Goal: Information Seeking & Learning: Learn about a topic

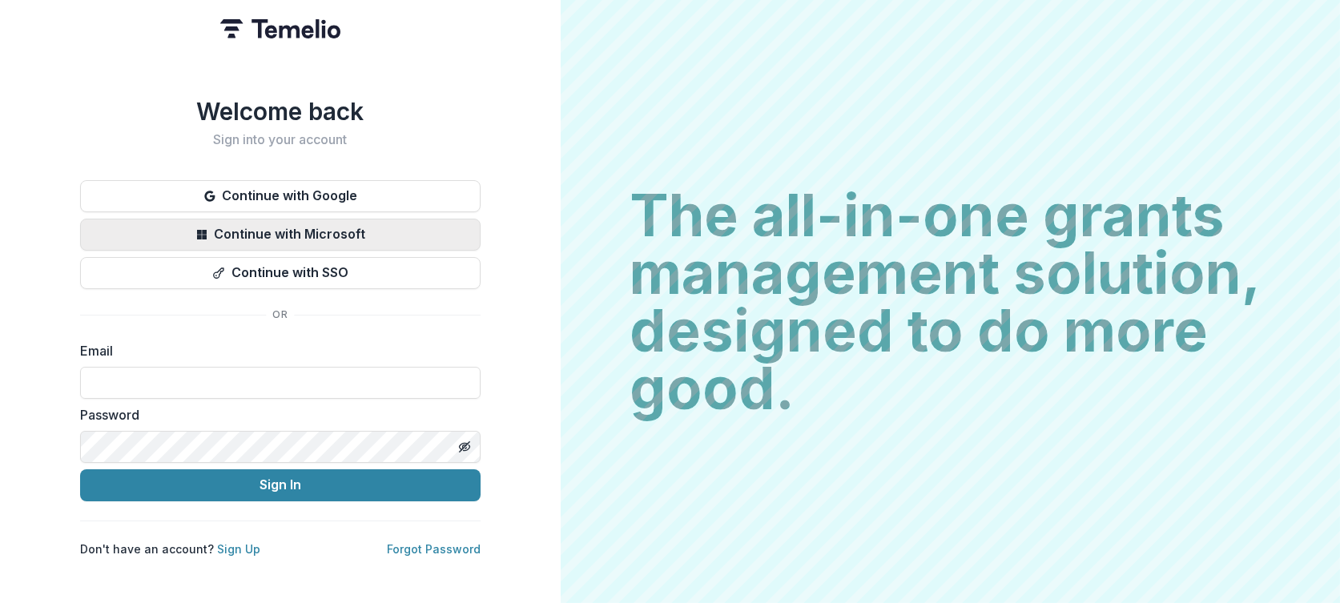
click at [289, 233] on button "Continue with Microsoft" at bounding box center [280, 235] width 400 height 32
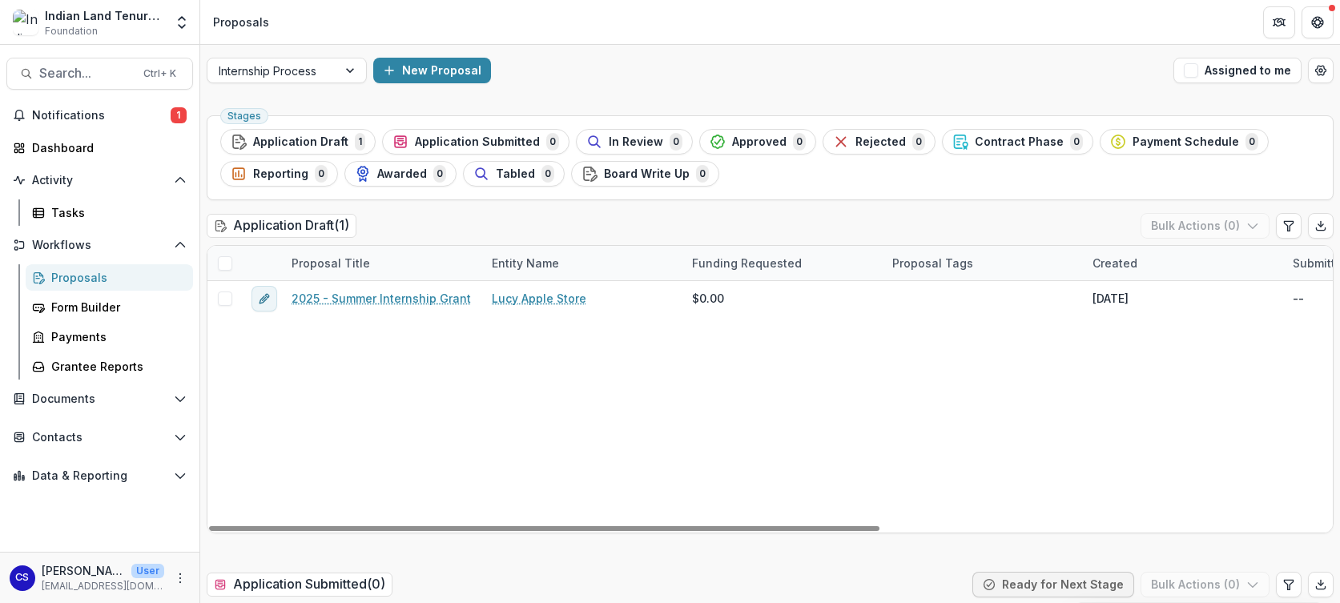
click at [571, 433] on div "2025 - Summer Internship Grant Lucy Apple Store $0.00 Aug 13, 2025 -- Summer In…" at bounding box center [1145, 406] width 1876 height 251
click at [452, 380] on div "2025 - Summer Internship Grant Lucy Apple Store $0.00 Aug 13, 2025 -- Summer In…" at bounding box center [1145, 406] width 1876 height 251
click at [330, 143] on span "Application Draft" at bounding box center [300, 142] width 95 height 14
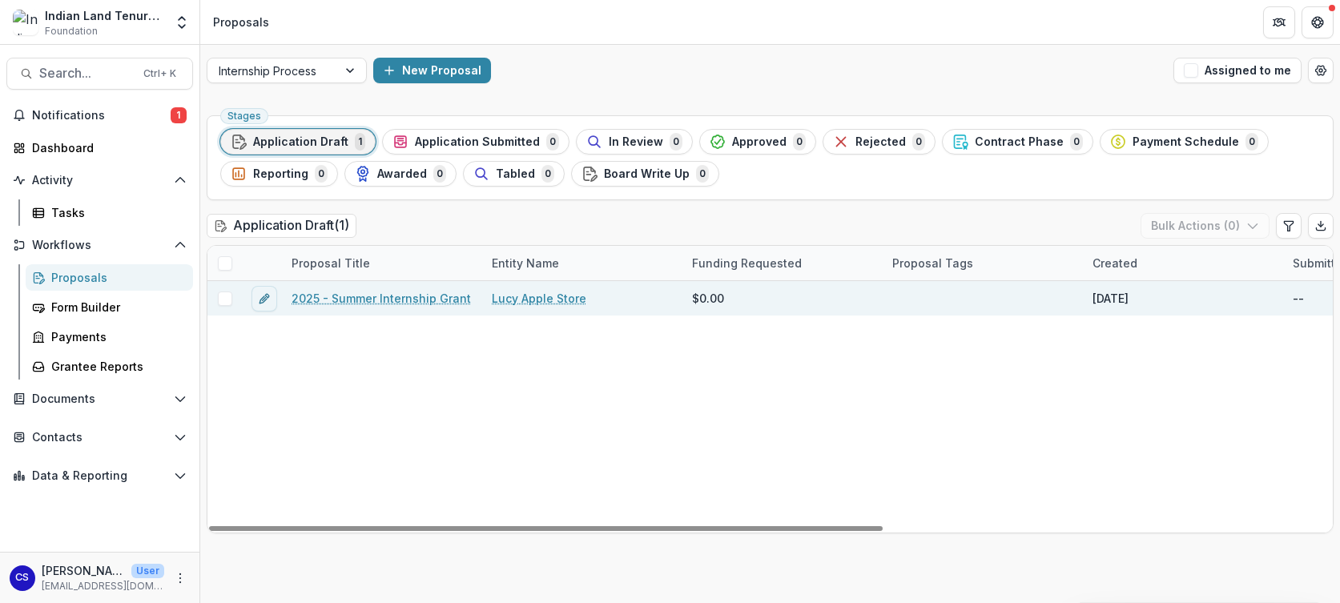
click at [332, 290] on link "2025 - Summer Internship Grant" at bounding box center [380, 298] width 179 height 17
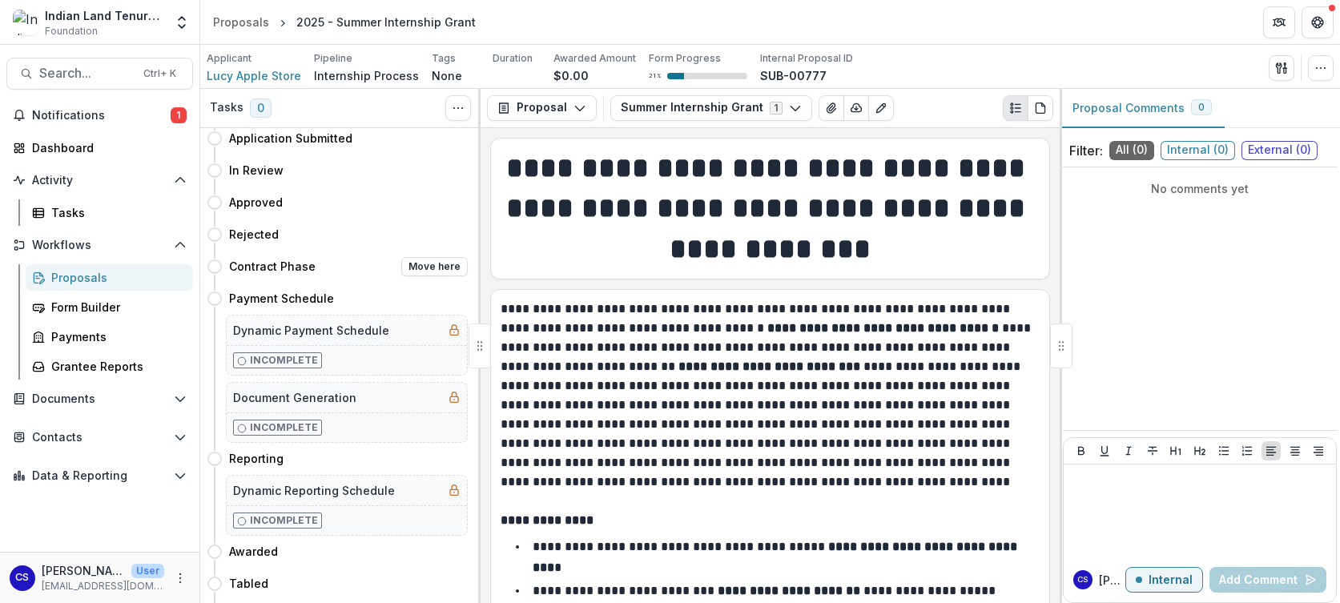
scroll to position [121, 0]
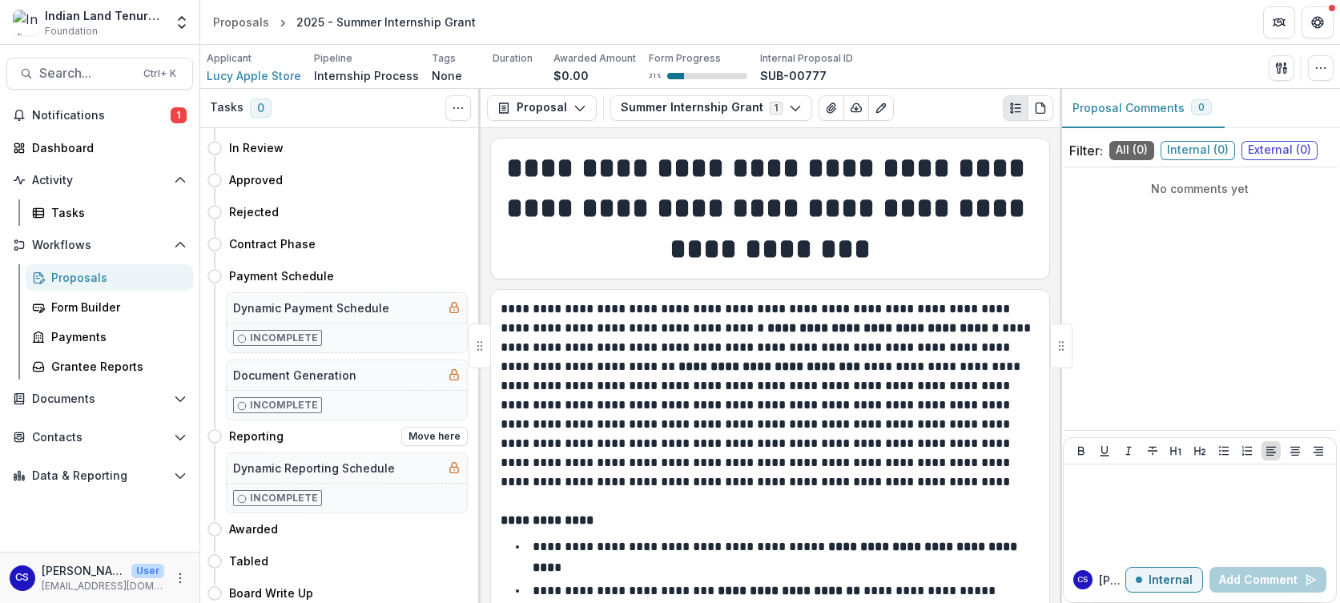
click at [275, 468] on h5 "Dynamic Reporting Schedule" at bounding box center [314, 468] width 162 height 17
click at [444, 435] on button "Move here" at bounding box center [434, 436] width 66 height 19
select select "*********"
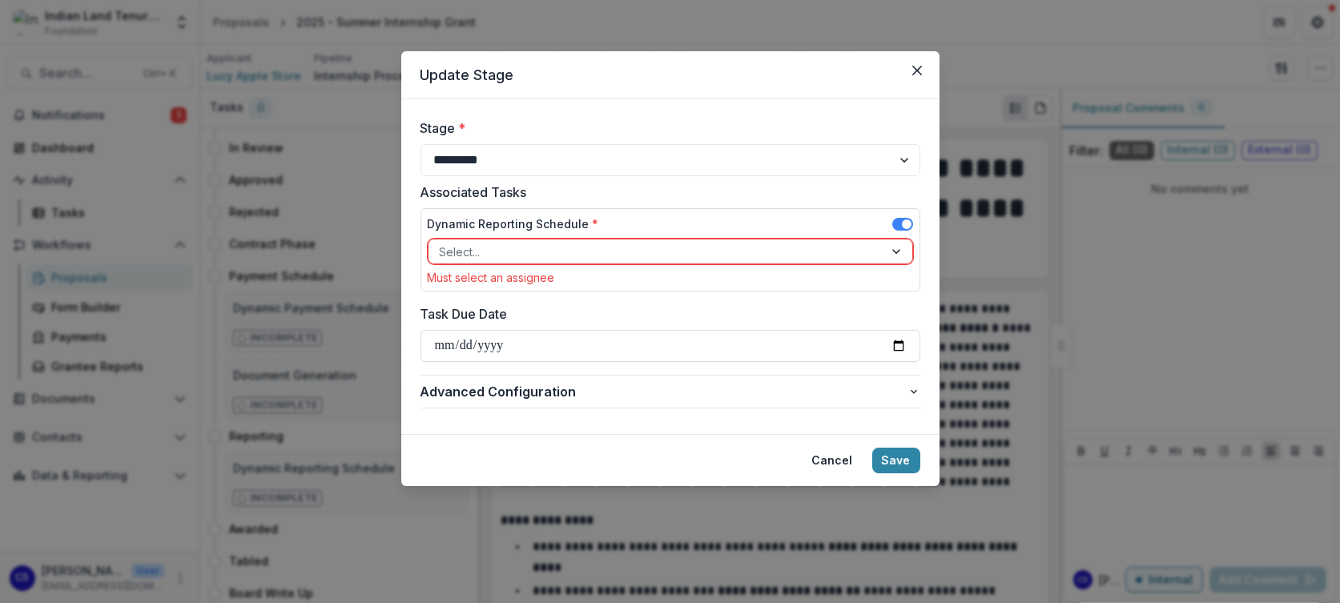
click at [510, 258] on div at bounding box center [656, 252] width 432 height 20
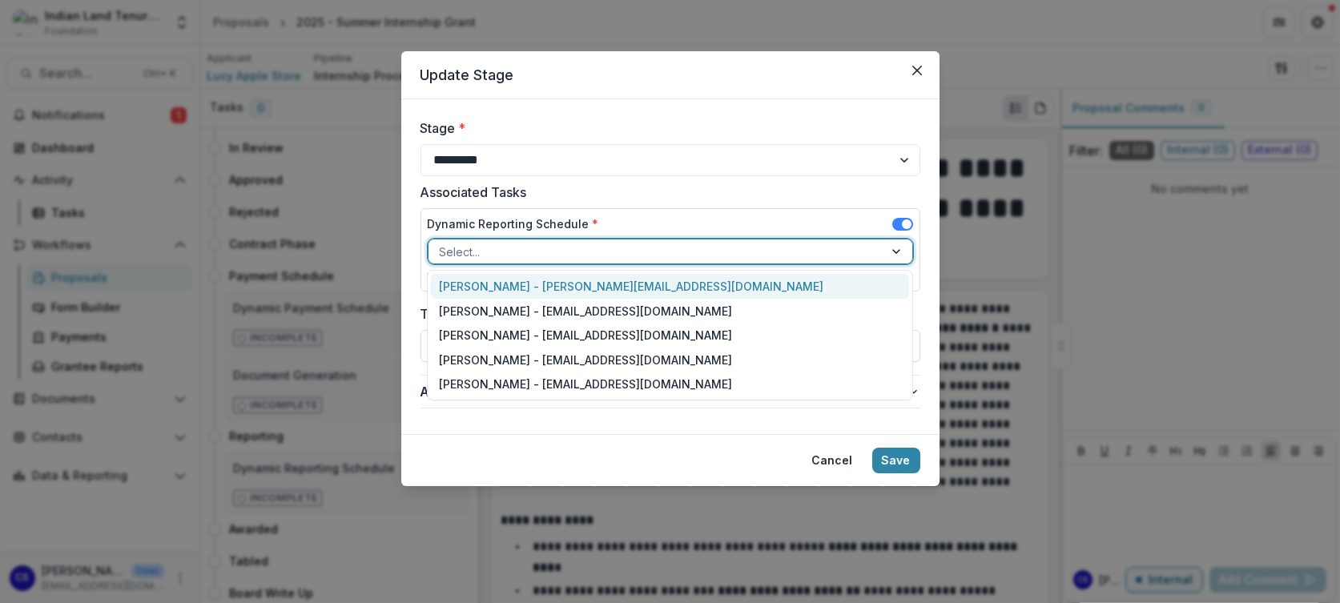
click at [536, 283] on div "Lucy Fey - lucy@trytemelio.com" at bounding box center [670, 286] width 478 height 25
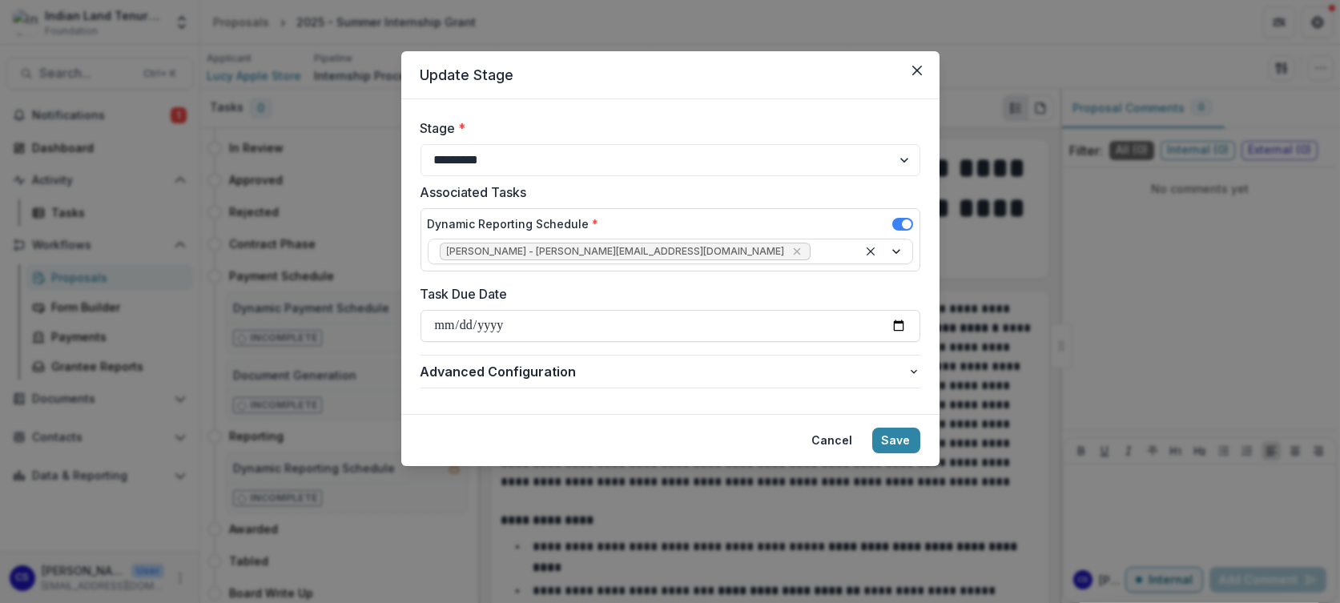
drag, startPoint x: 672, startPoint y: 66, endPoint x: 645, endPoint y: 66, distance: 27.2
click at [645, 66] on header "Update Stage" at bounding box center [670, 75] width 538 height 48
click at [884, 435] on button "Save" at bounding box center [896, 441] width 48 height 26
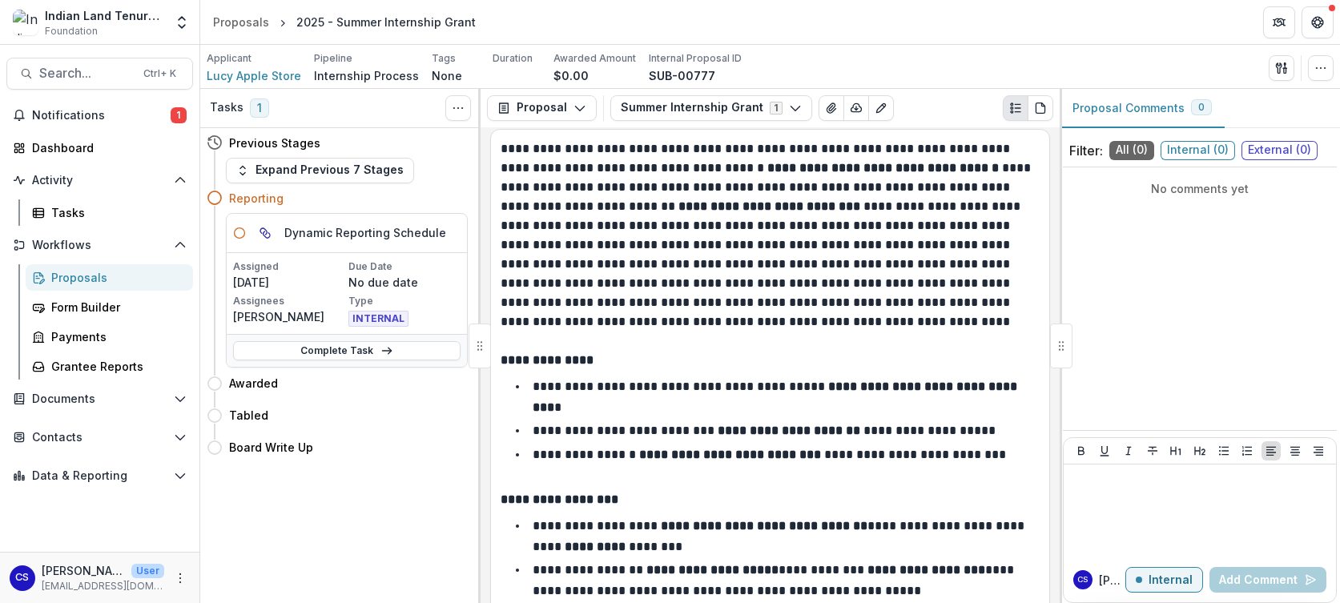
scroll to position [320, 0]
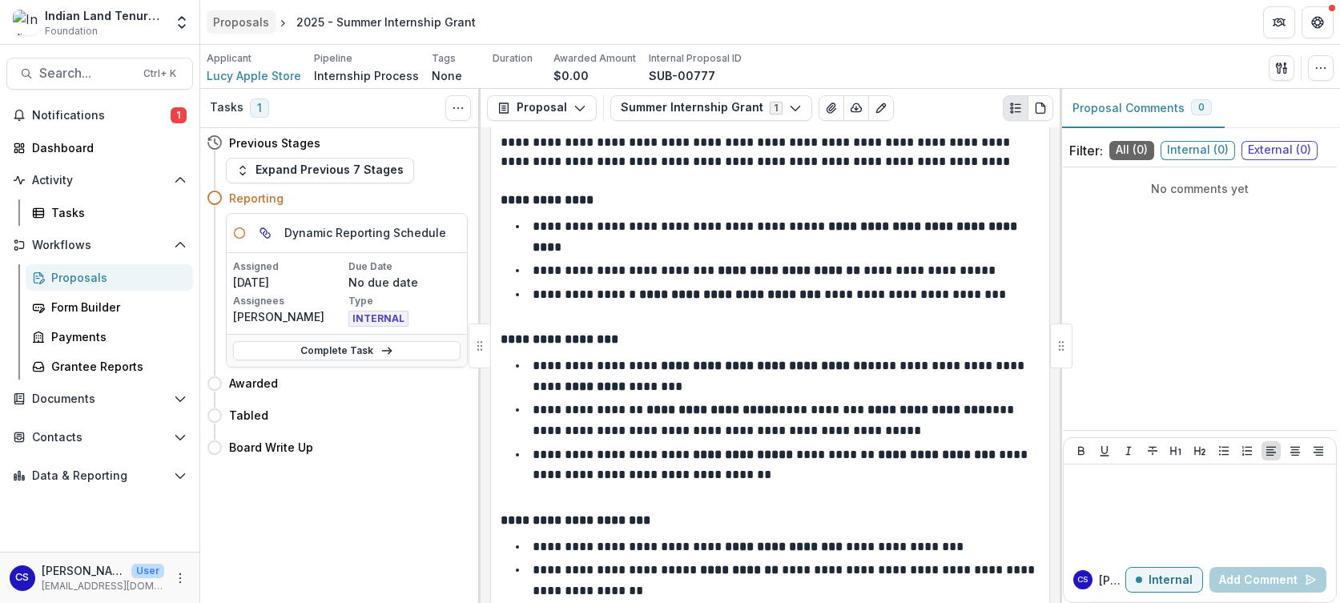
click at [240, 18] on div "Proposals" at bounding box center [241, 22] width 56 height 17
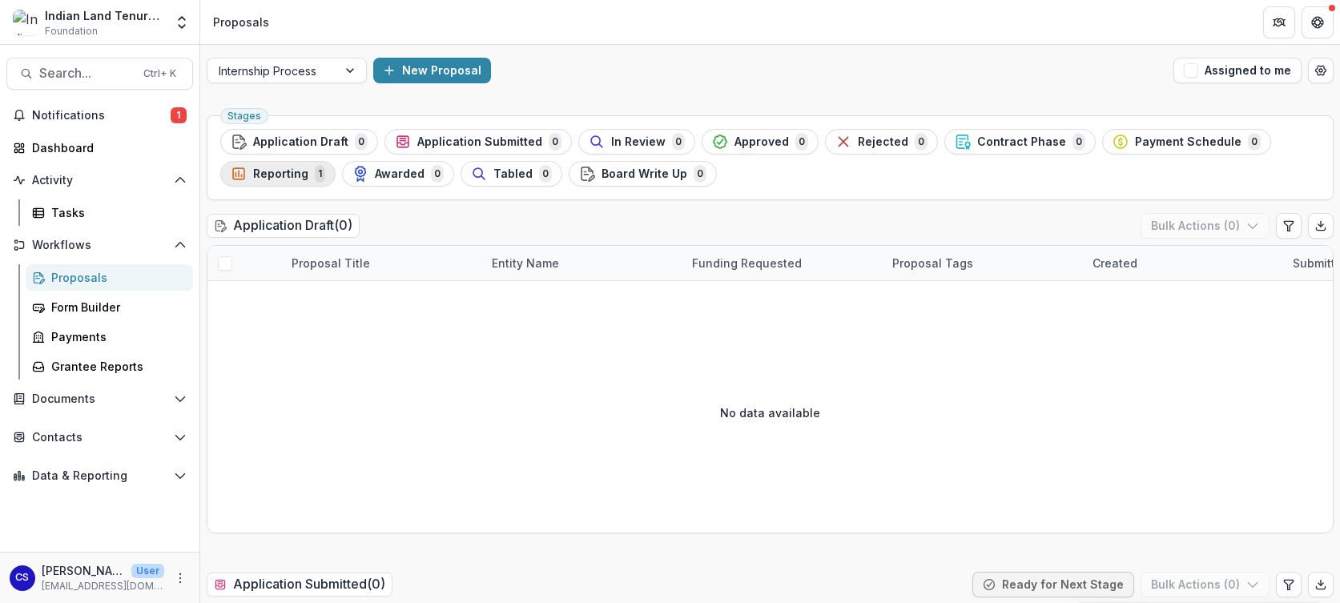
click at [295, 170] on span "Reporting" at bounding box center [280, 174] width 55 height 14
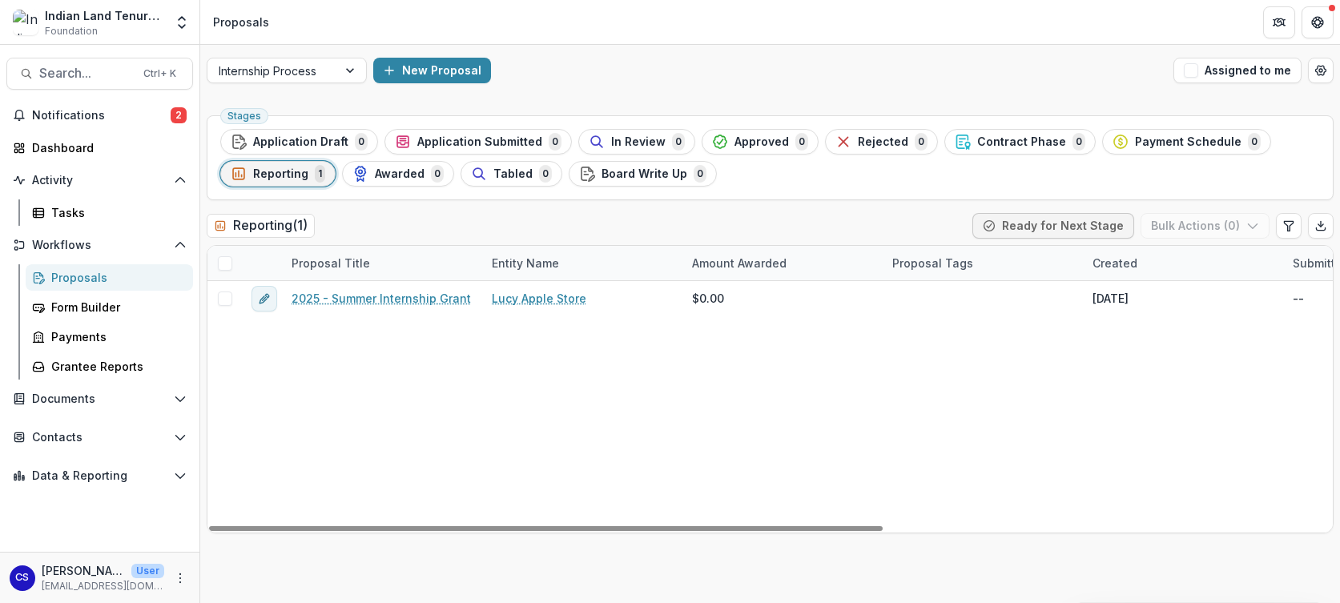
click at [434, 237] on div "Reporting ( 1 ) Ready for Next Stage Bulk Actions ( 0 )" at bounding box center [770, 229] width 1127 height 32
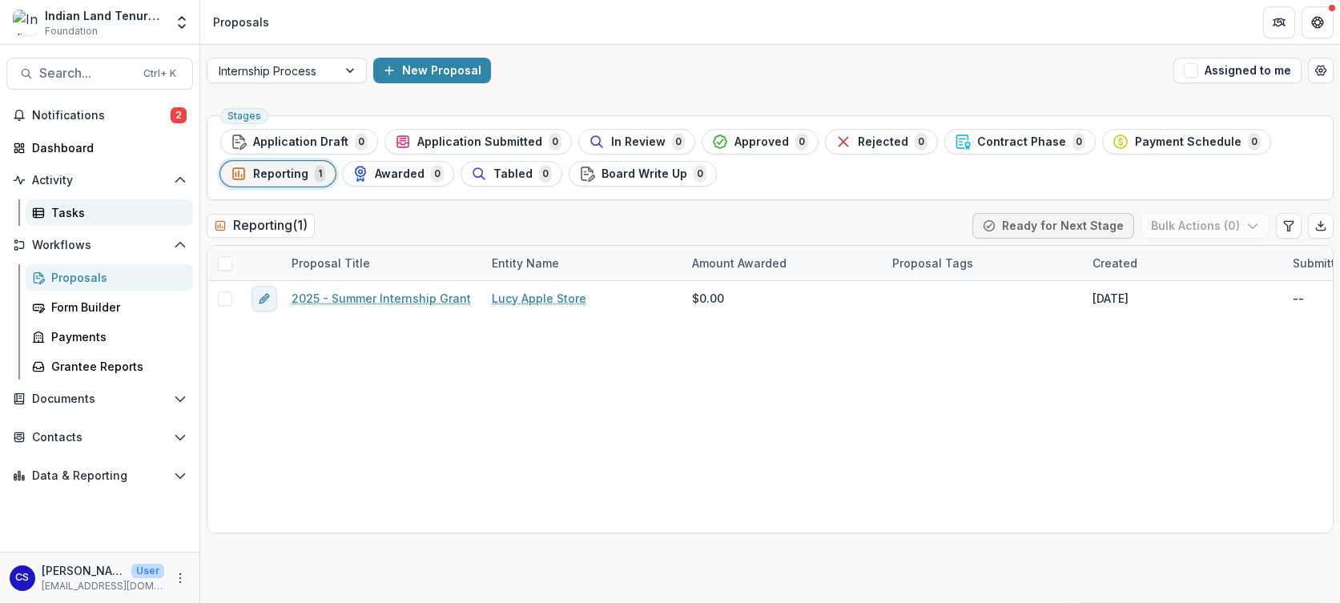
click at [72, 209] on div "Tasks" at bounding box center [115, 212] width 129 height 17
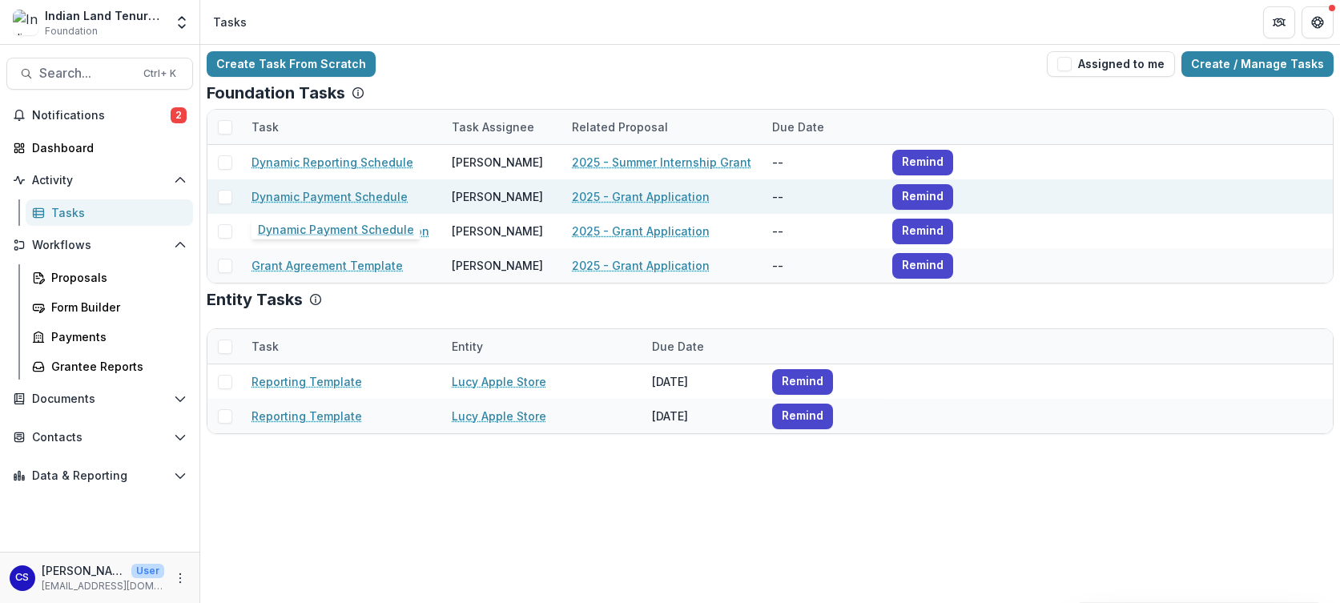
click at [319, 188] on link "Dynamic Payment Schedule" at bounding box center [329, 196] width 156 height 17
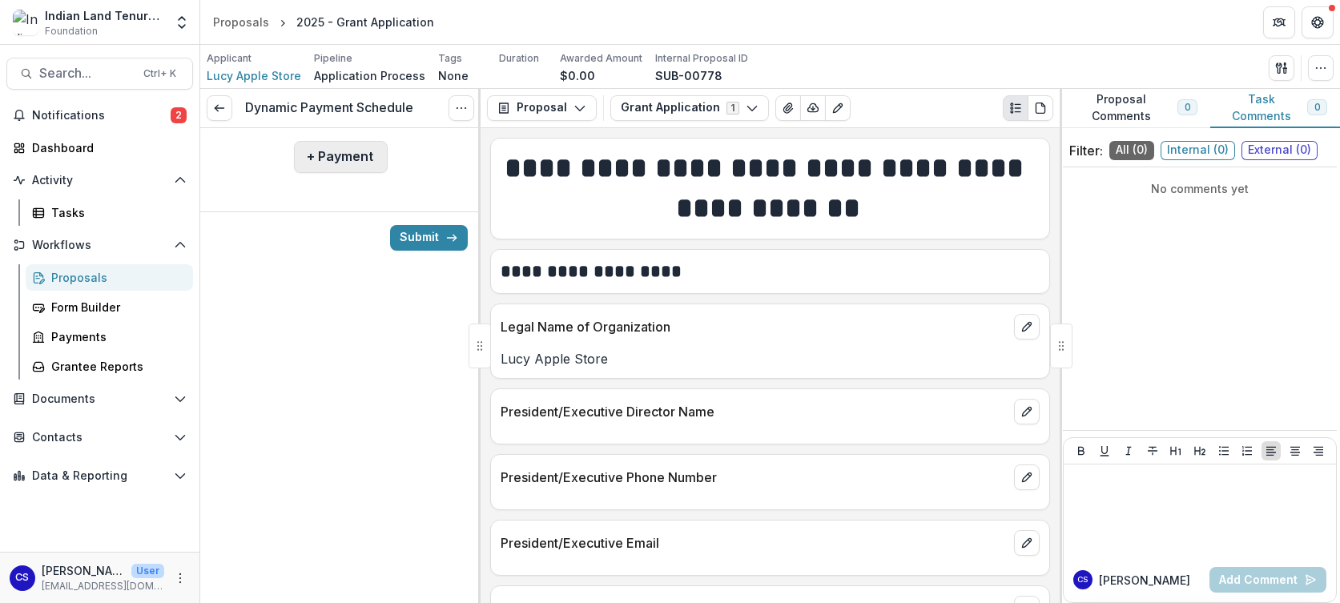
click at [368, 166] on button "+ Payment" at bounding box center [341, 157] width 94 height 32
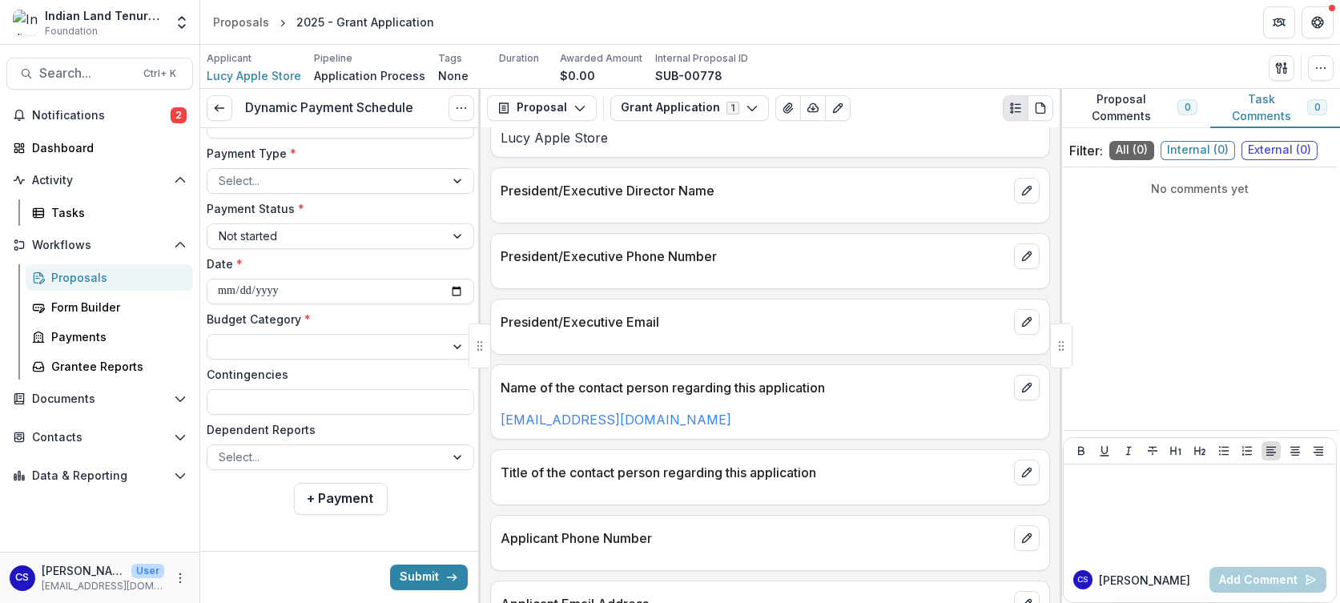
scroll to position [240, 0]
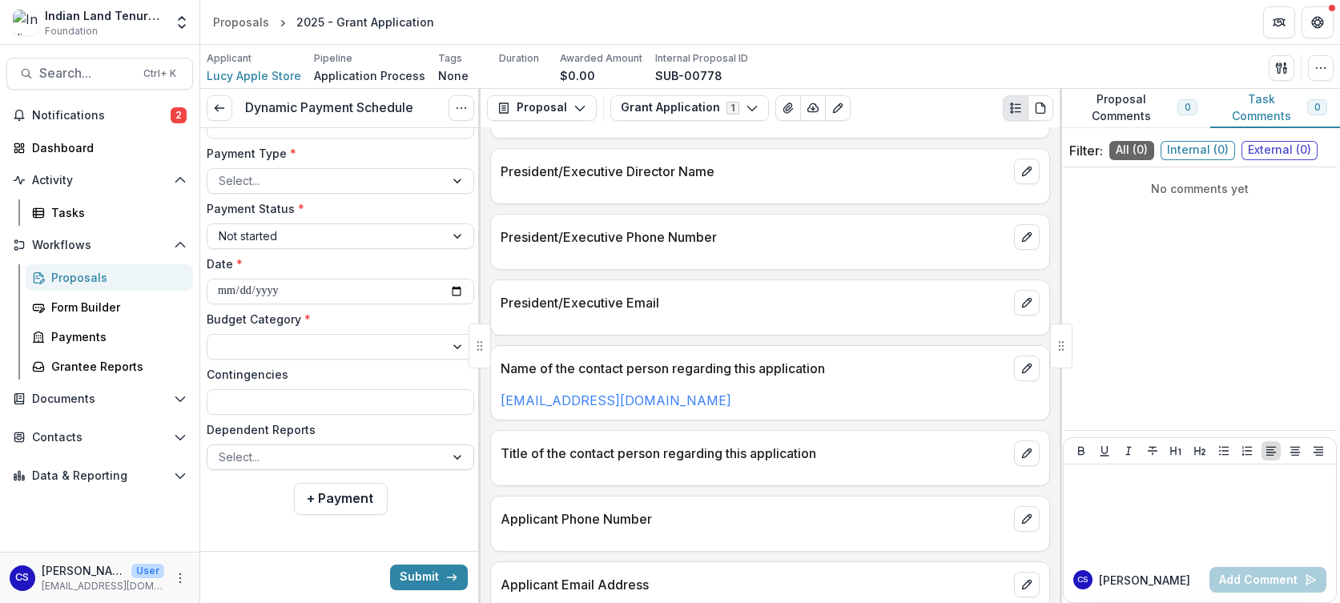
click at [303, 452] on div at bounding box center [326, 457] width 215 height 20
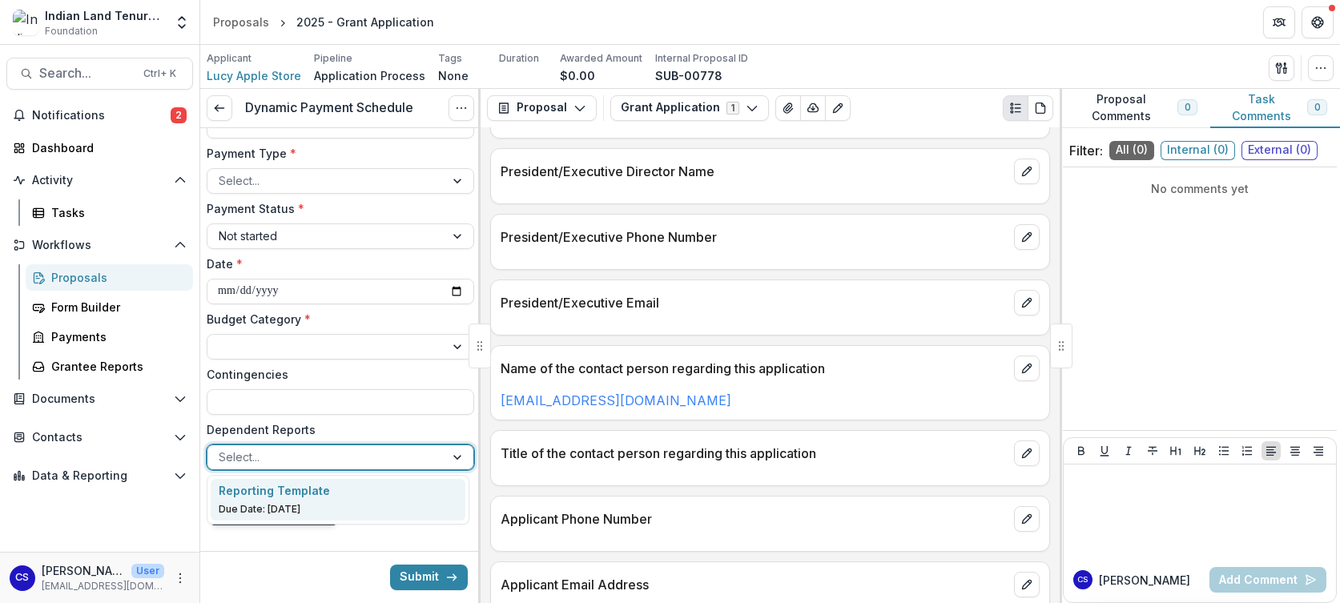
click at [293, 493] on p "Reporting Template" at bounding box center [274, 490] width 111 height 17
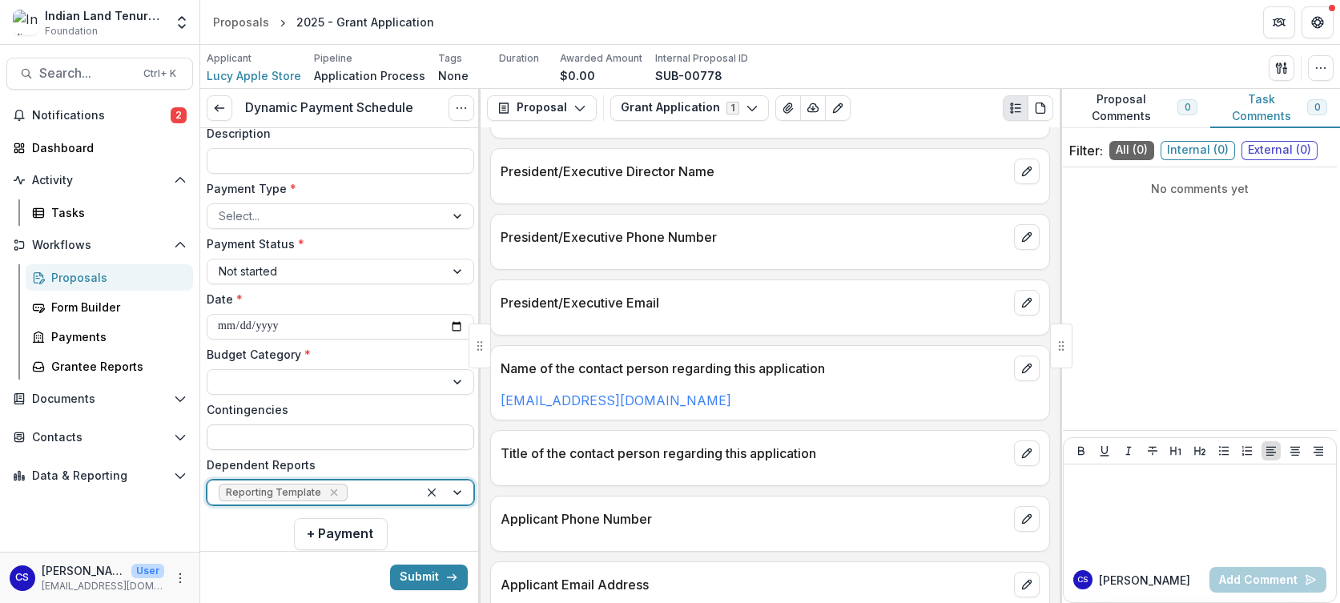
scroll to position [200, 0]
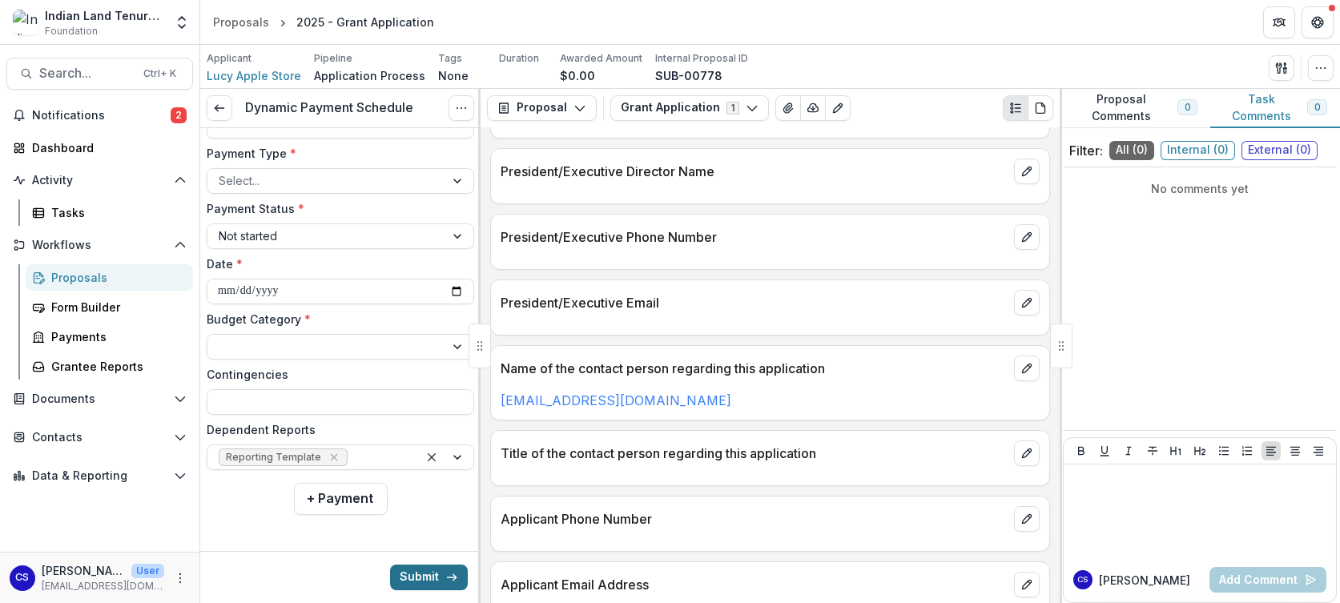
click at [409, 571] on button "Submit" at bounding box center [429, 578] width 78 height 26
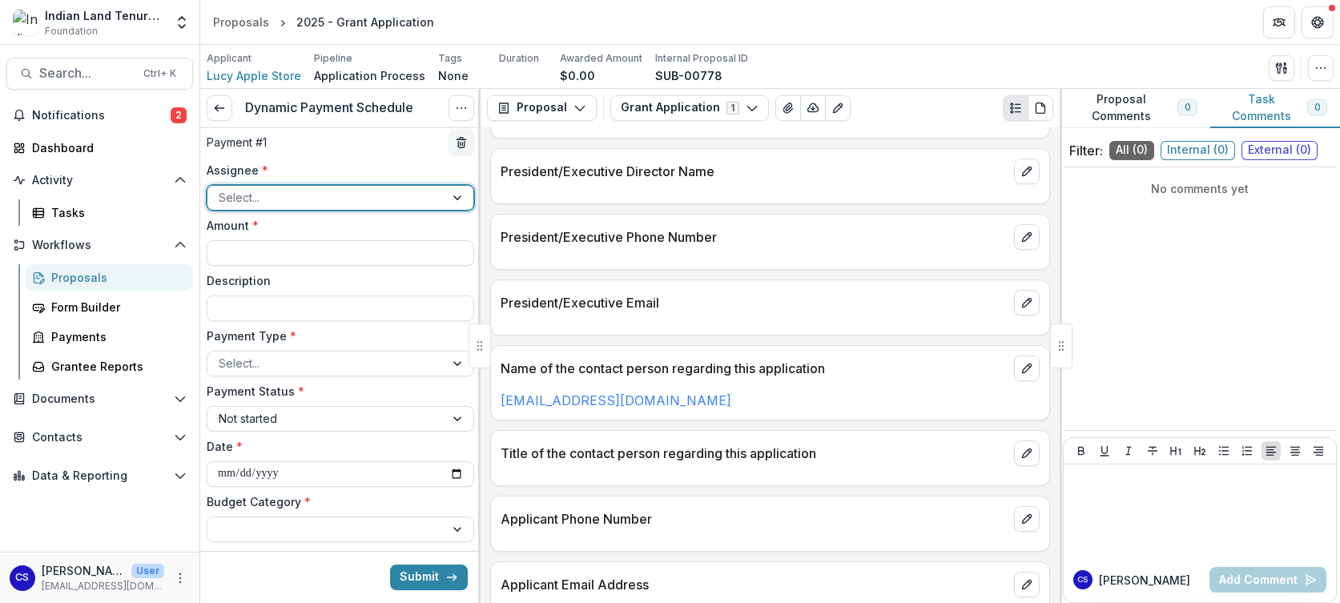
scroll to position [0, 0]
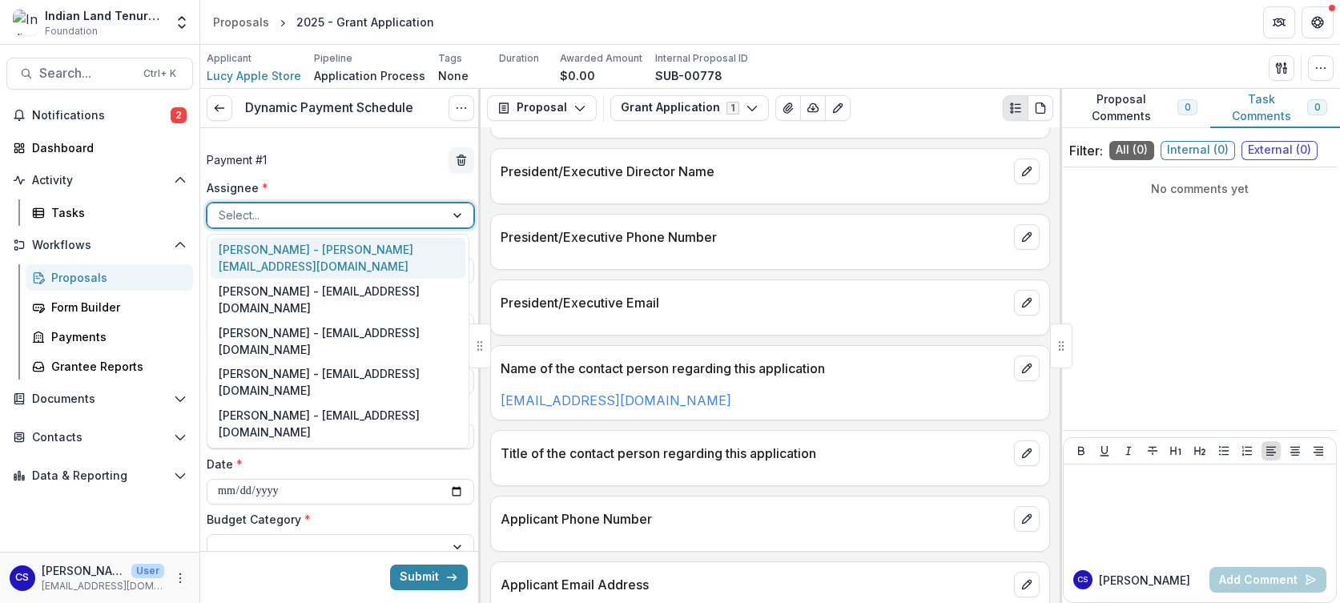
click at [404, 219] on div at bounding box center [326, 215] width 215 height 20
click at [445, 254] on div "Lucy Fey - lucy@trytemelio.com" at bounding box center [338, 259] width 255 height 42
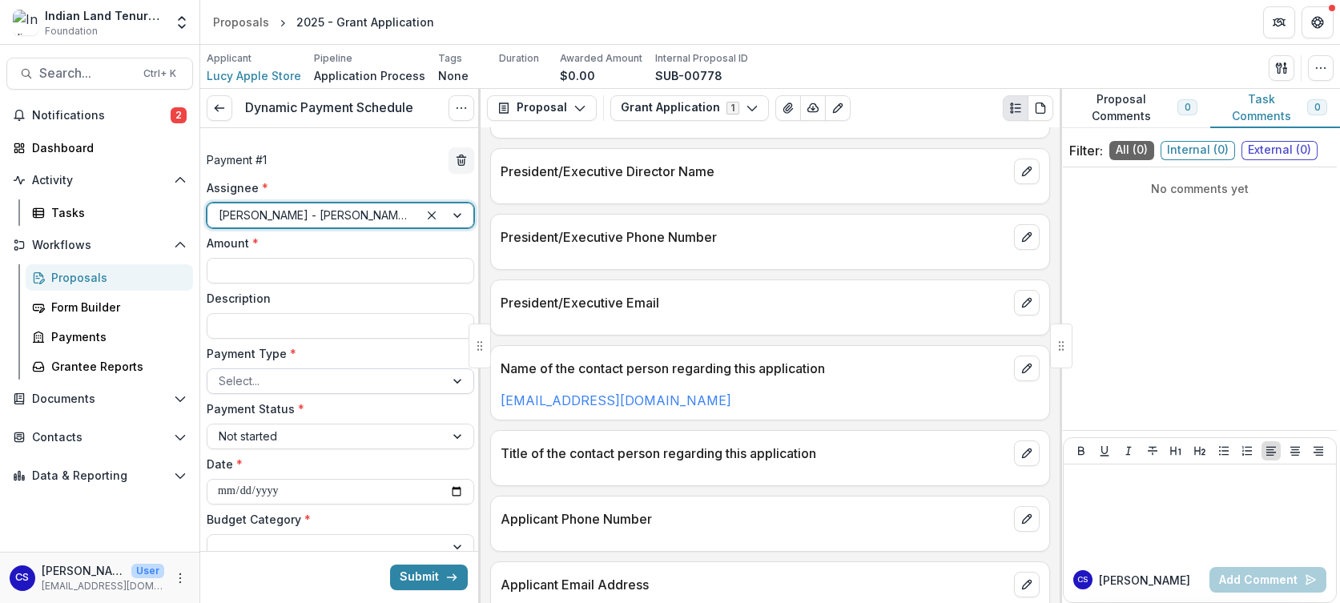
click at [361, 378] on div at bounding box center [326, 381] width 215 height 20
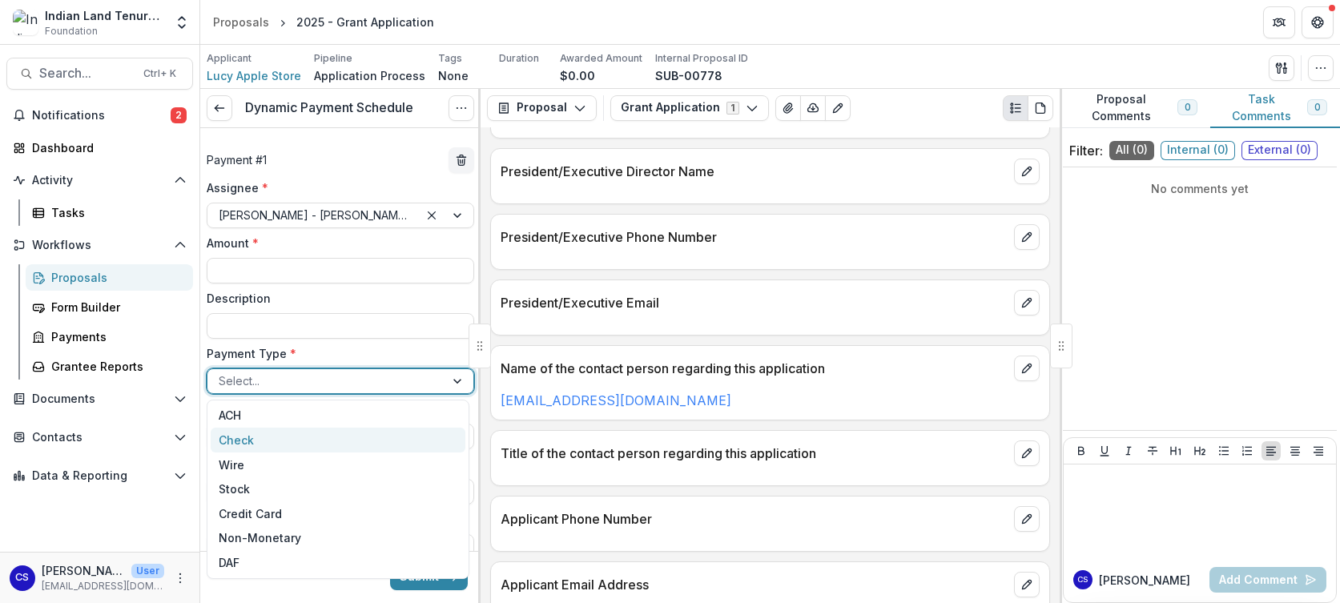
click at [330, 444] on div "Check" at bounding box center [338, 440] width 255 height 25
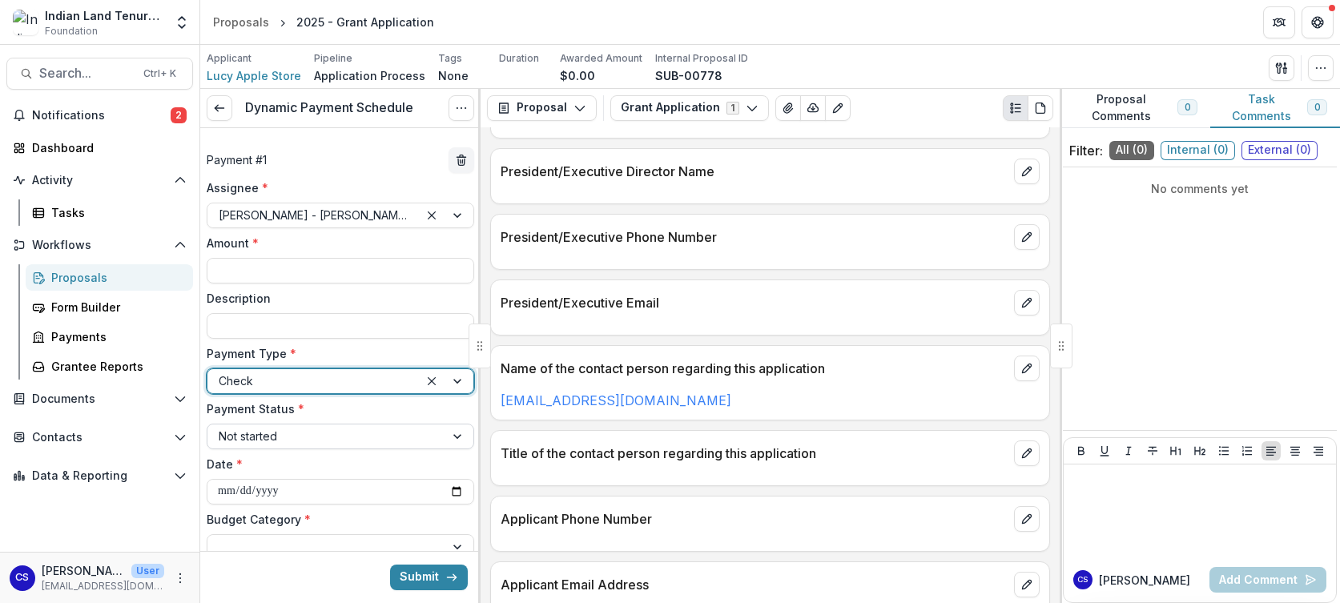
scroll to position [80, 0]
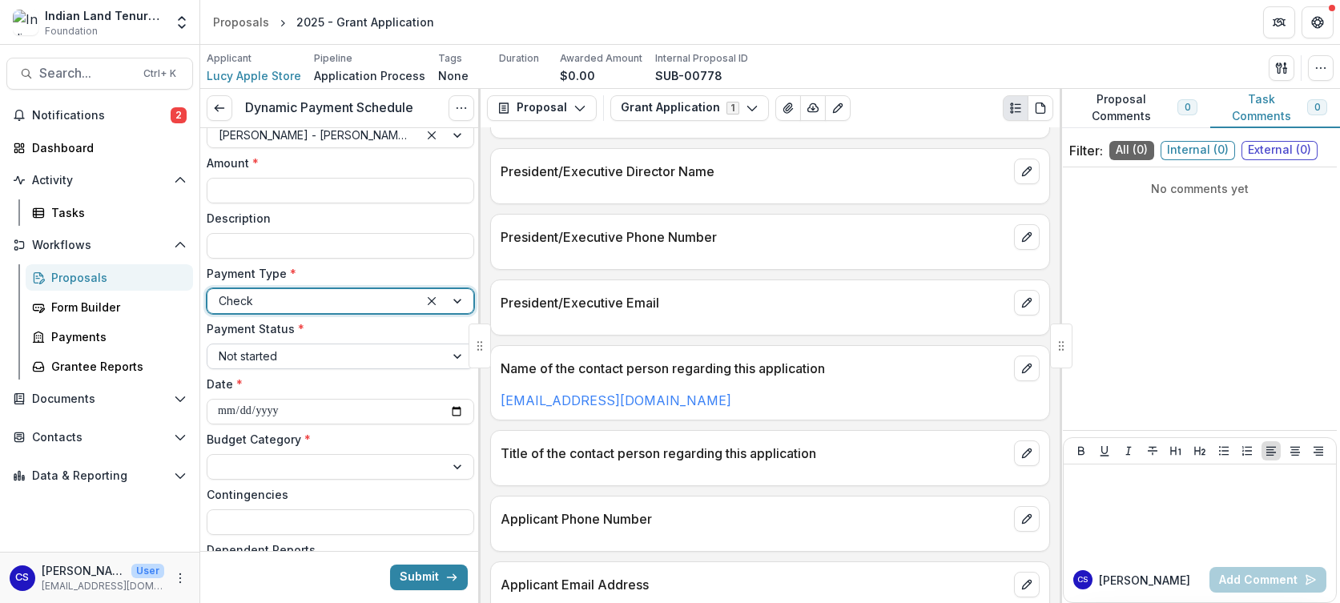
click at [307, 352] on div at bounding box center [326, 356] width 215 height 20
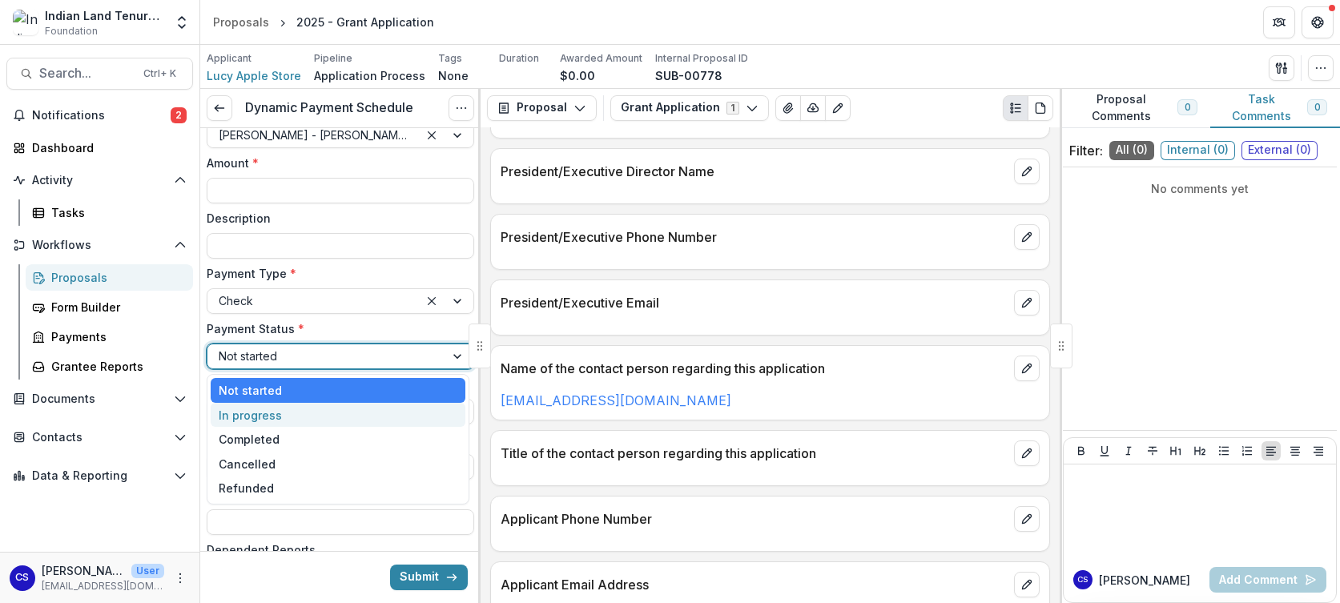
click at [290, 416] on div "In progress" at bounding box center [338, 415] width 255 height 25
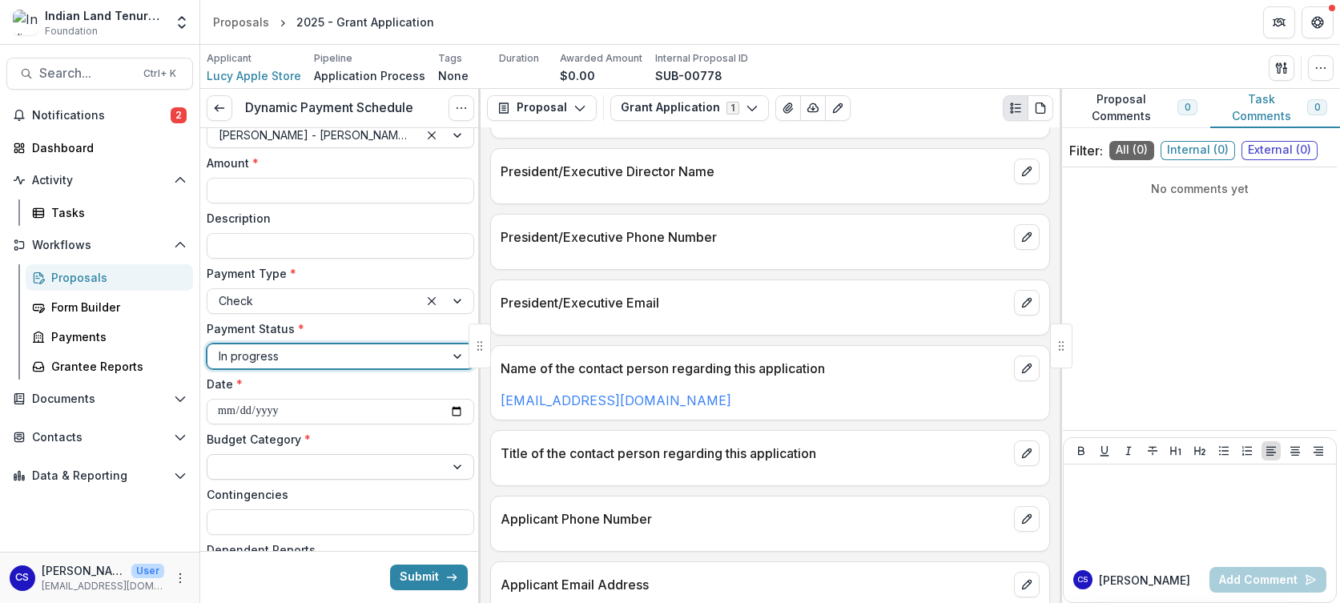
click at [293, 455] on div at bounding box center [325, 466] width 237 height 23
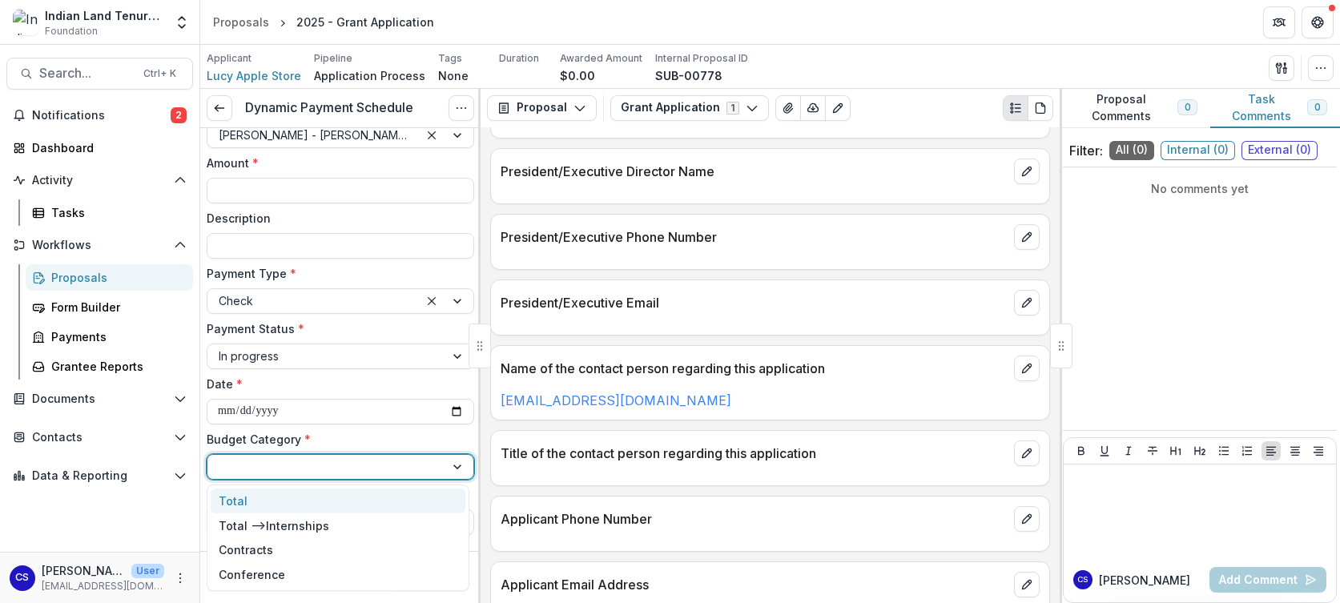
click at [260, 502] on div "Total" at bounding box center [338, 500] width 255 height 25
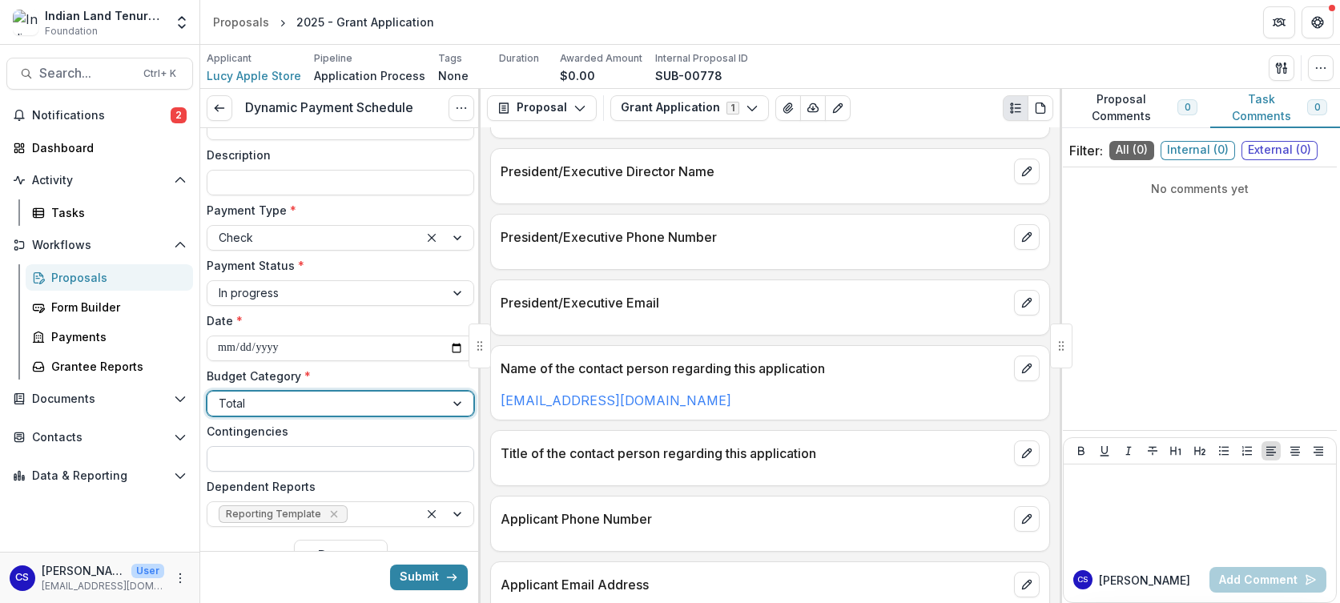
scroll to position [200, 0]
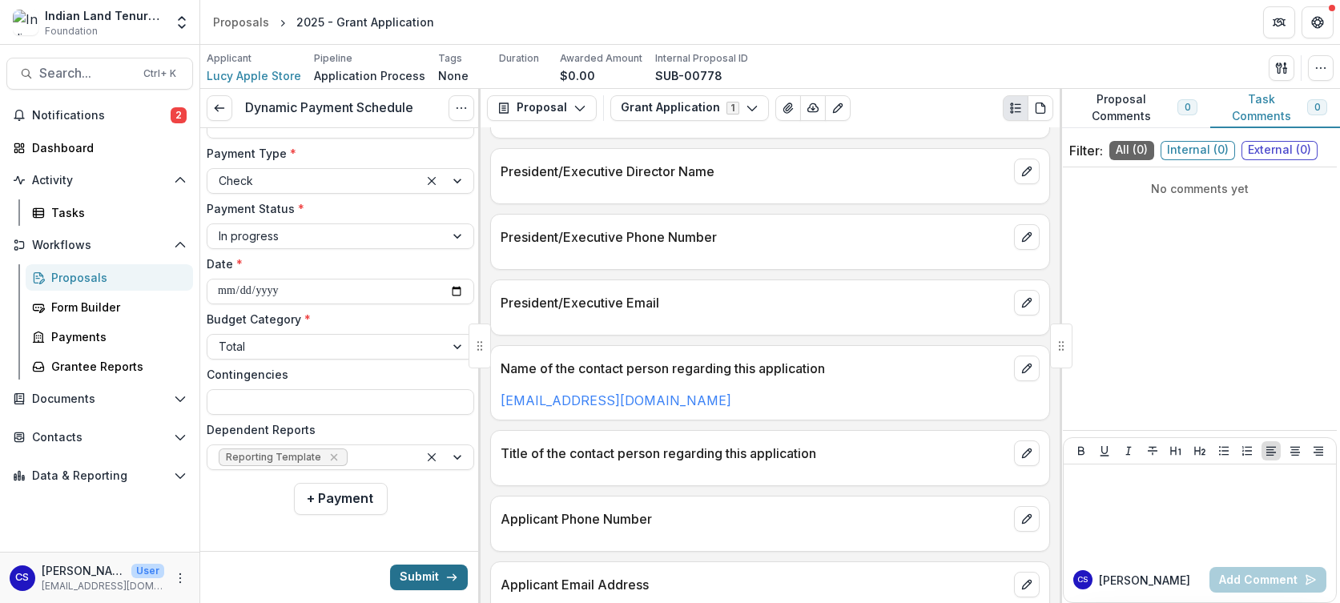
click at [424, 573] on button "Submit" at bounding box center [429, 578] width 78 height 26
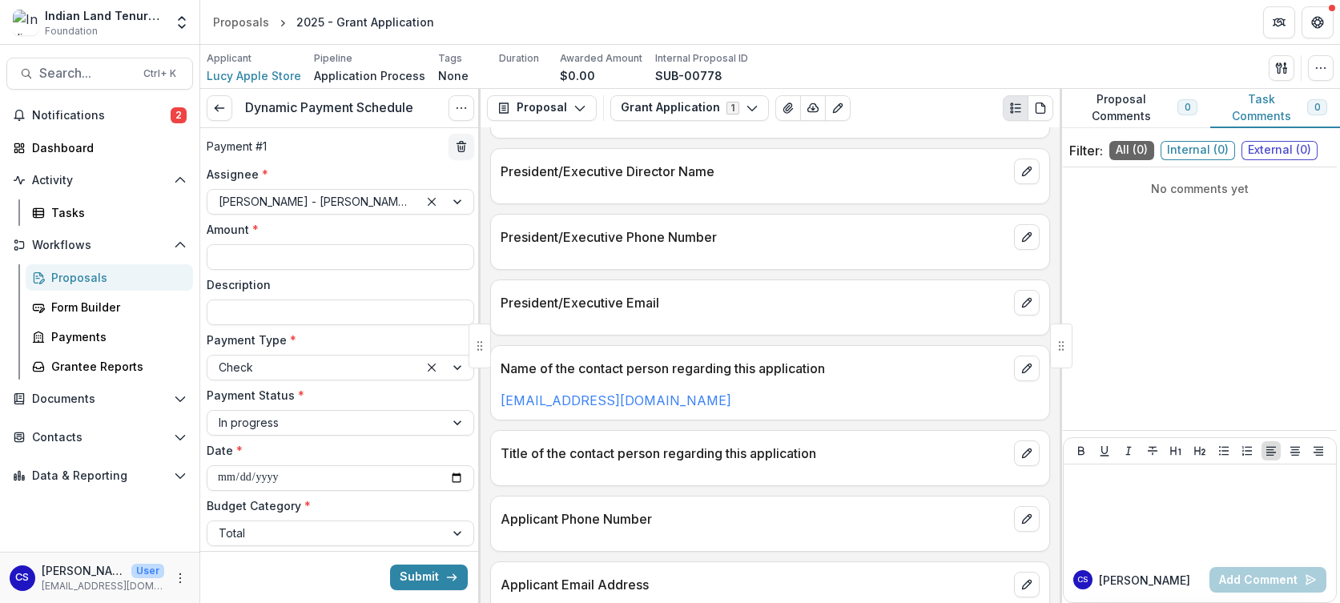
scroll to position [0, 0]
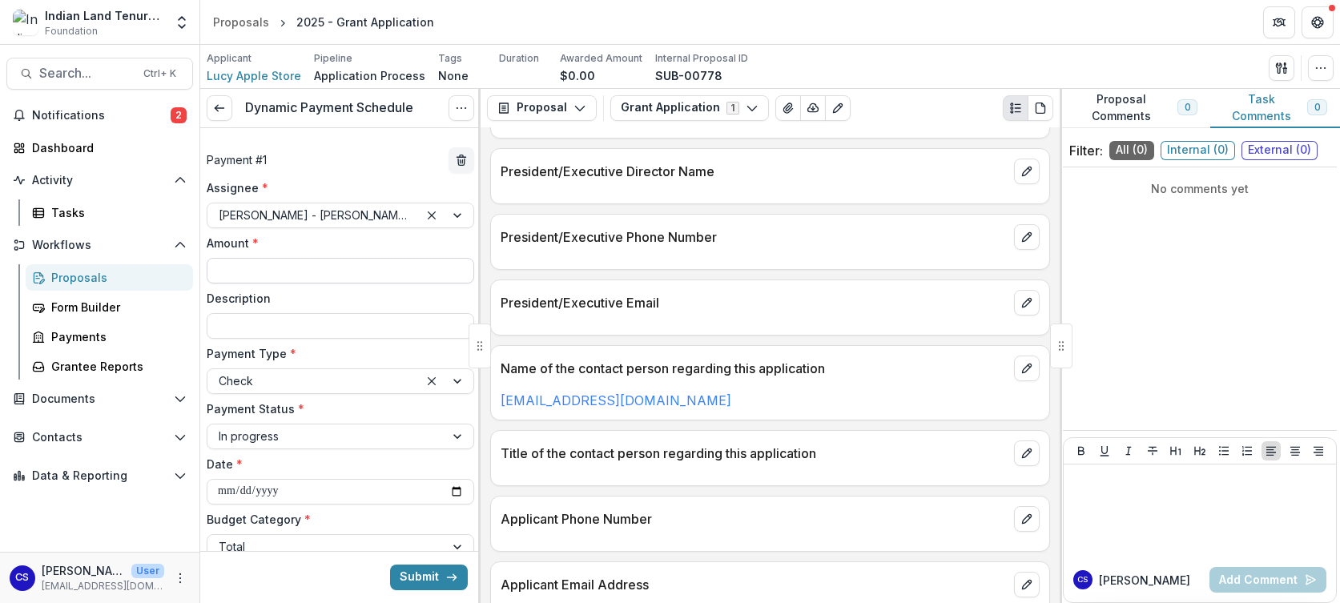
click at [295, 269] on input "Amount *" at bounding box center [340, 271] width 267 height 26
type input "******"
click at [410, 576] on button "Submit" at bounding box center [429, 578] width 78 height 26
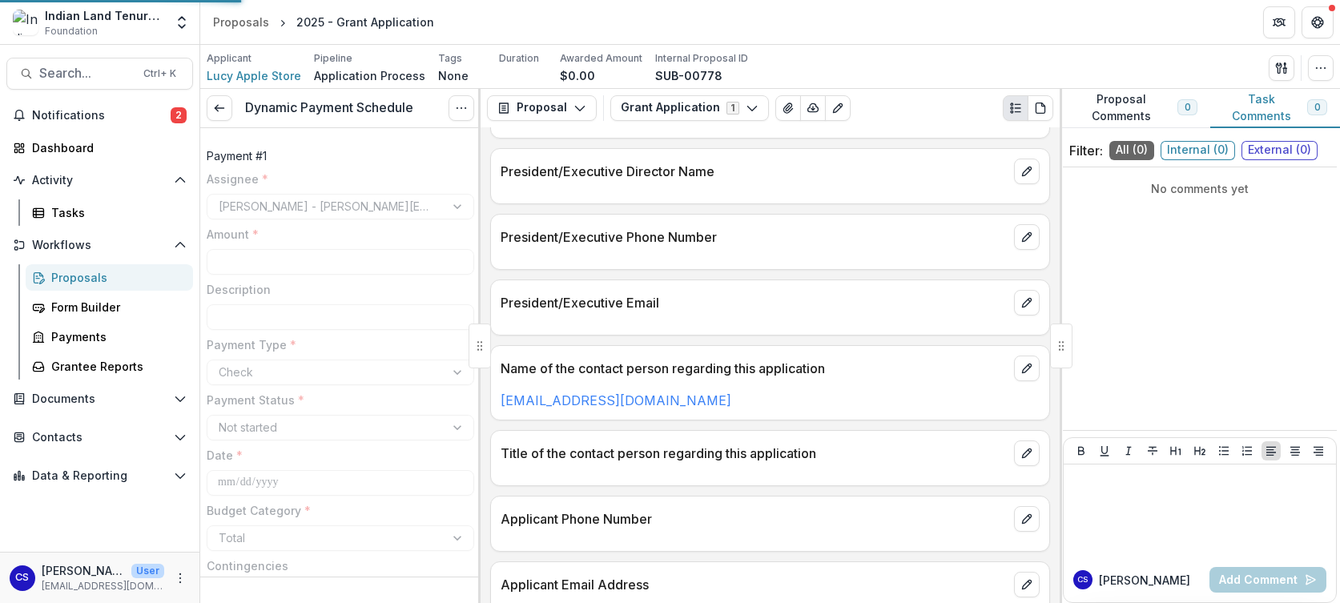
type input "******"
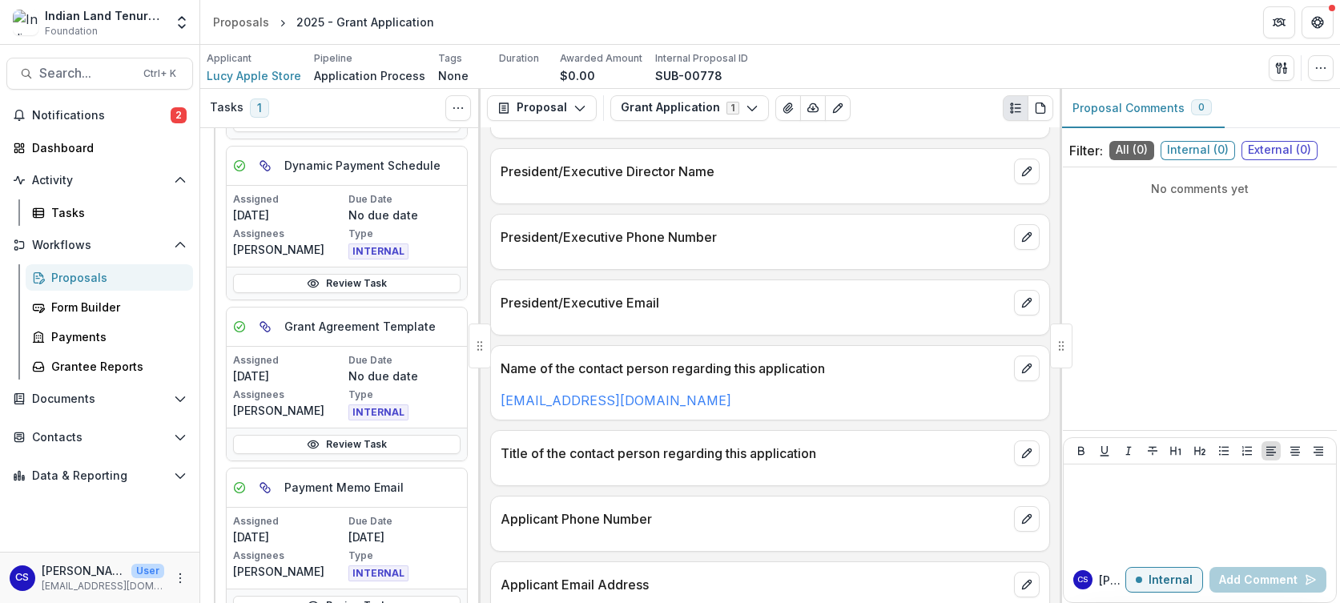
scroll to position [240, 0]
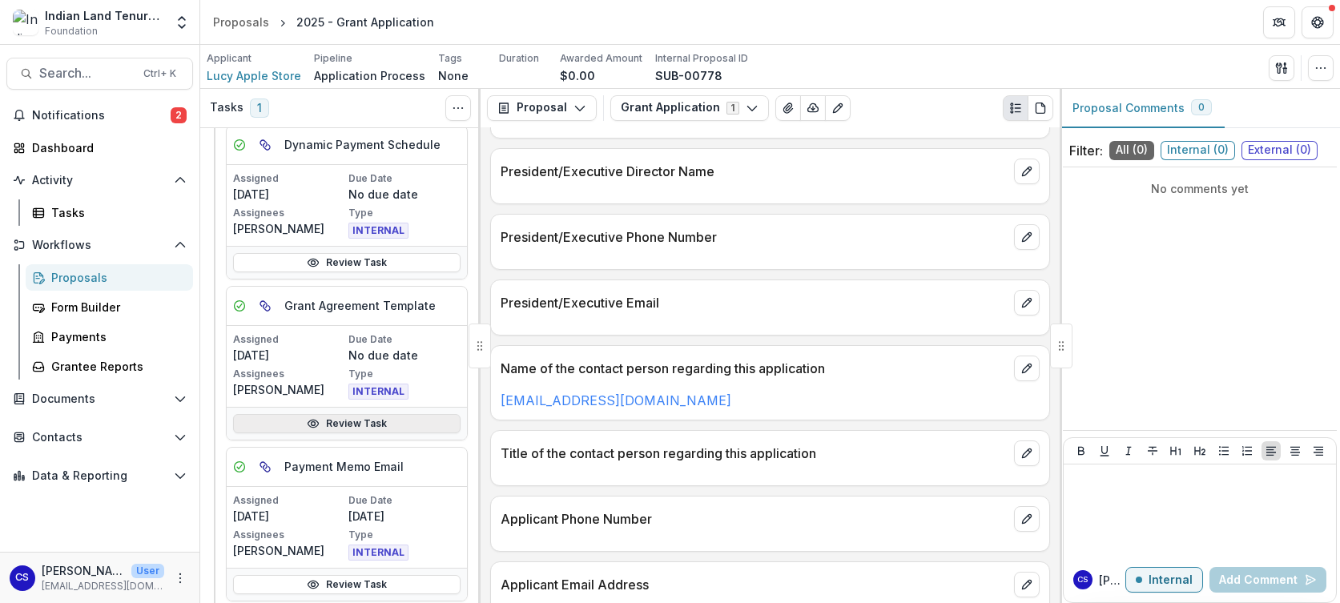
click at [309, 419] on icon at bounding box center [313, 423] width 13 height 13
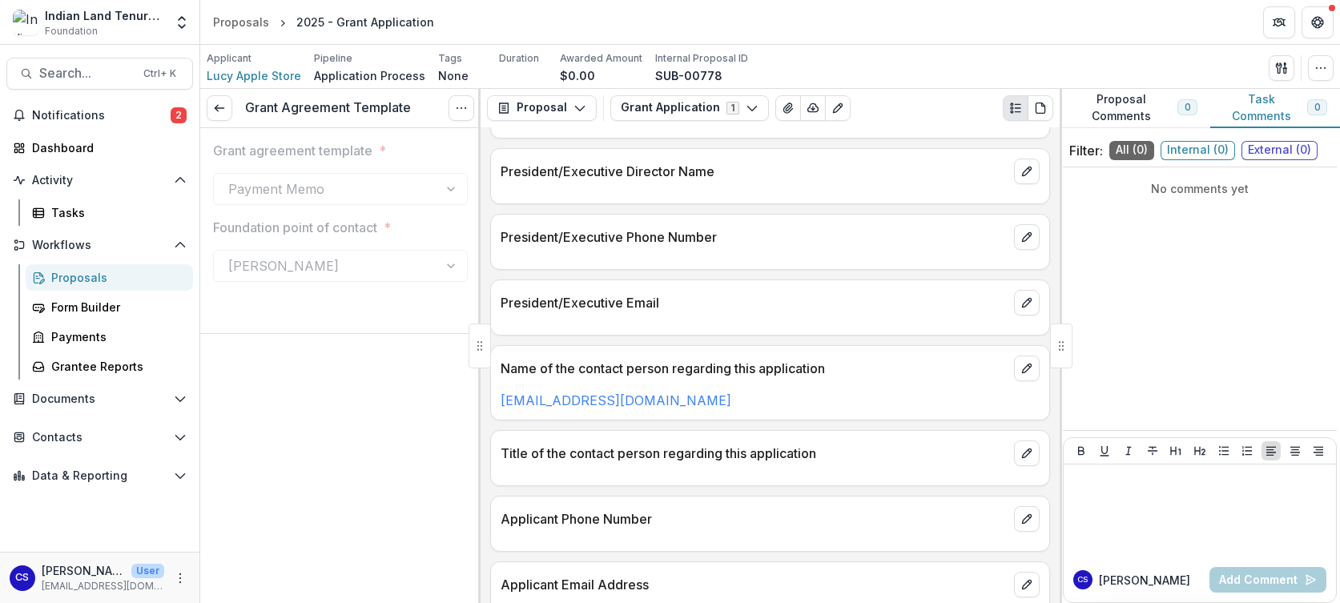
click at [368, 195] on div "Payment Memo" at bounding box center [340, 189] width 255 height 32
click at [185, 433] on icon "Open Contacts" at bounding box center [180, 437] width 13 height 13
click at [134, 472] on div "Grantees" at bounding box center [115, 469] width 129 height 17
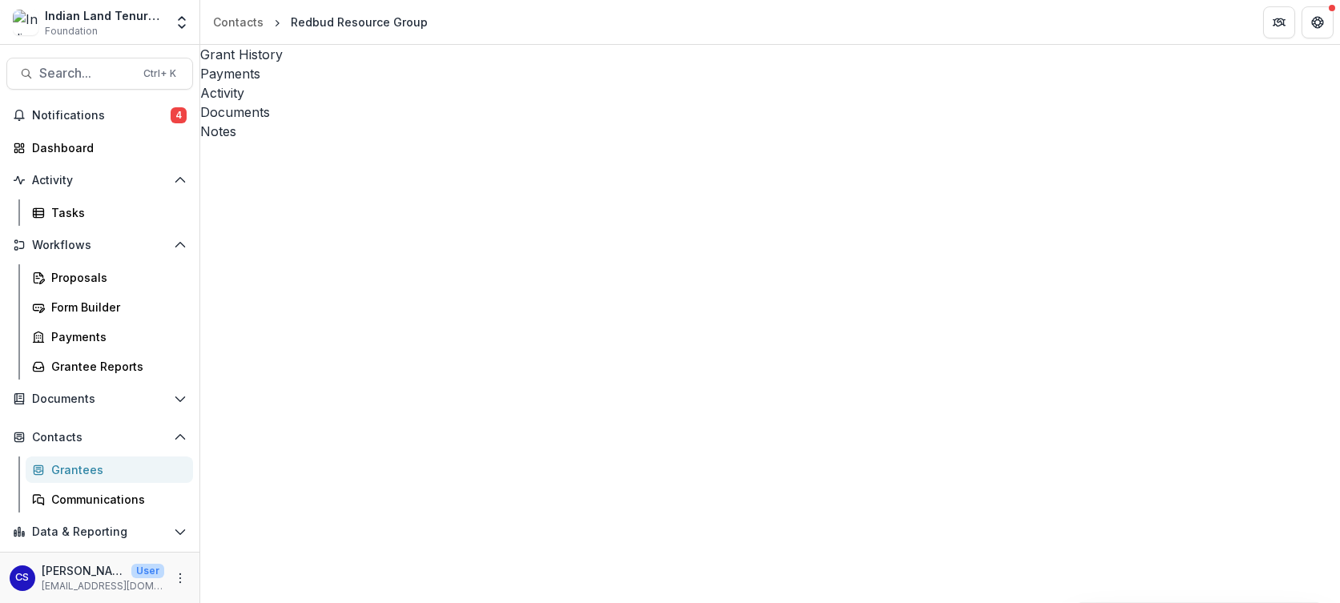
scroll to position [1361, 0]
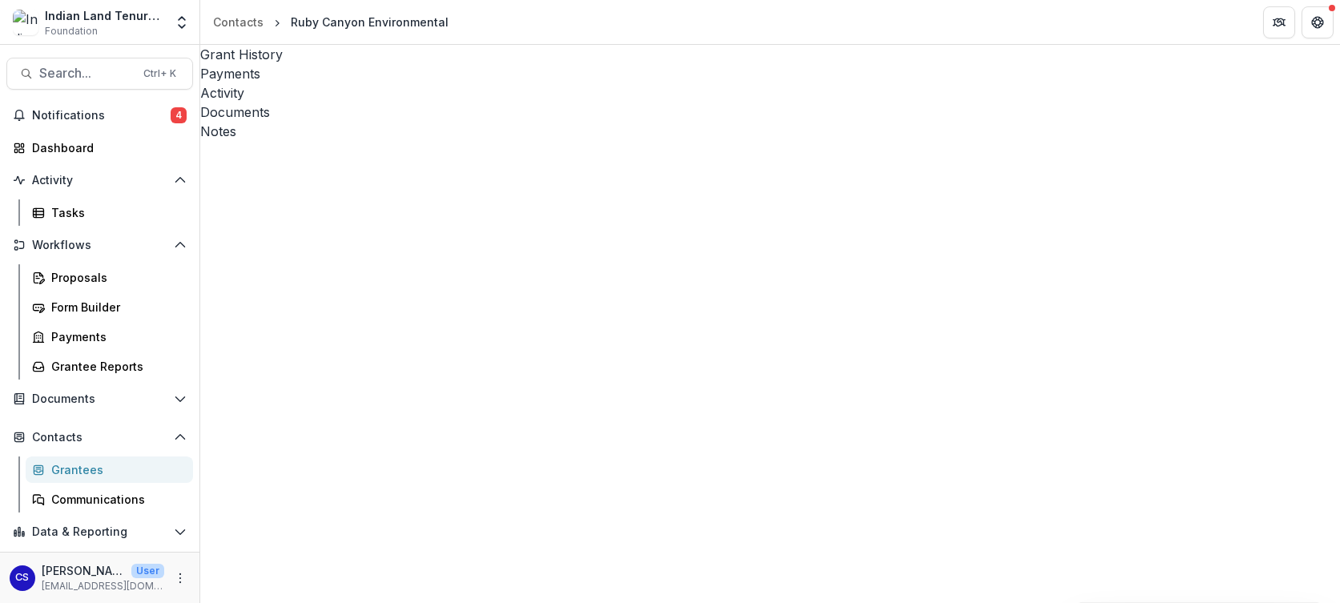
click at [355, 64] on div "Payments" at bounding box center [769, 73] width 1139 height 19
click at [403, 83] on div "Activity" at bounding box center [769, 92] width 1139 height 19
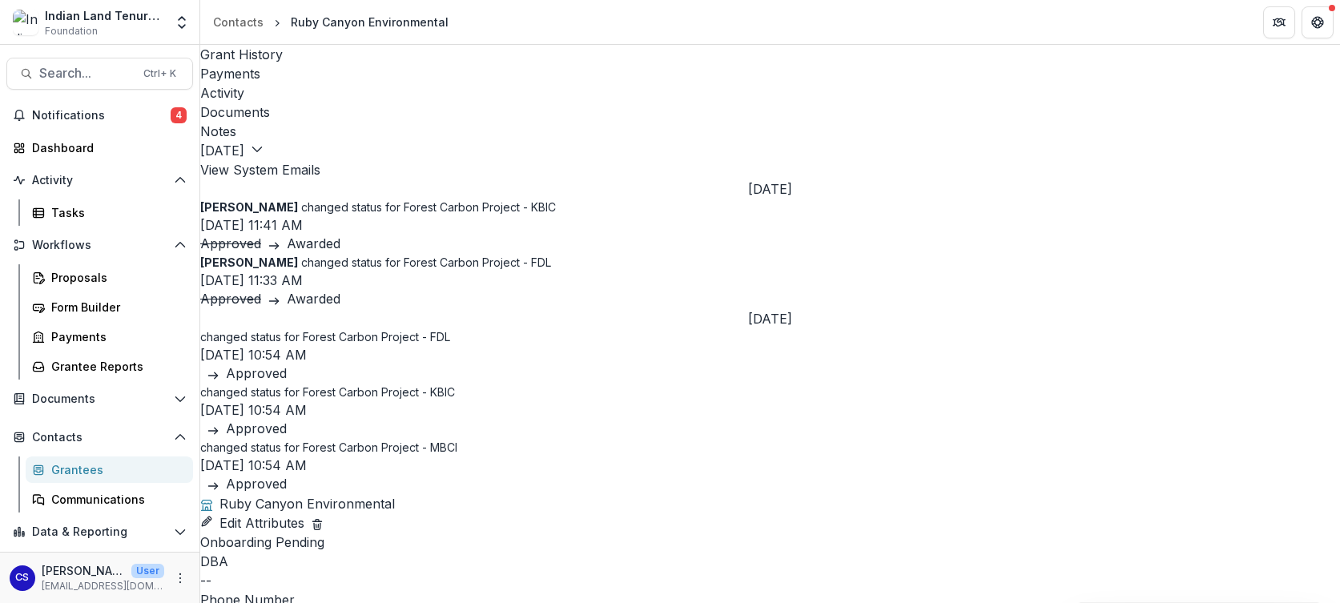
click at [490, 102] on div "Documents" at bounding box center [769, 111] width 1139 height 19
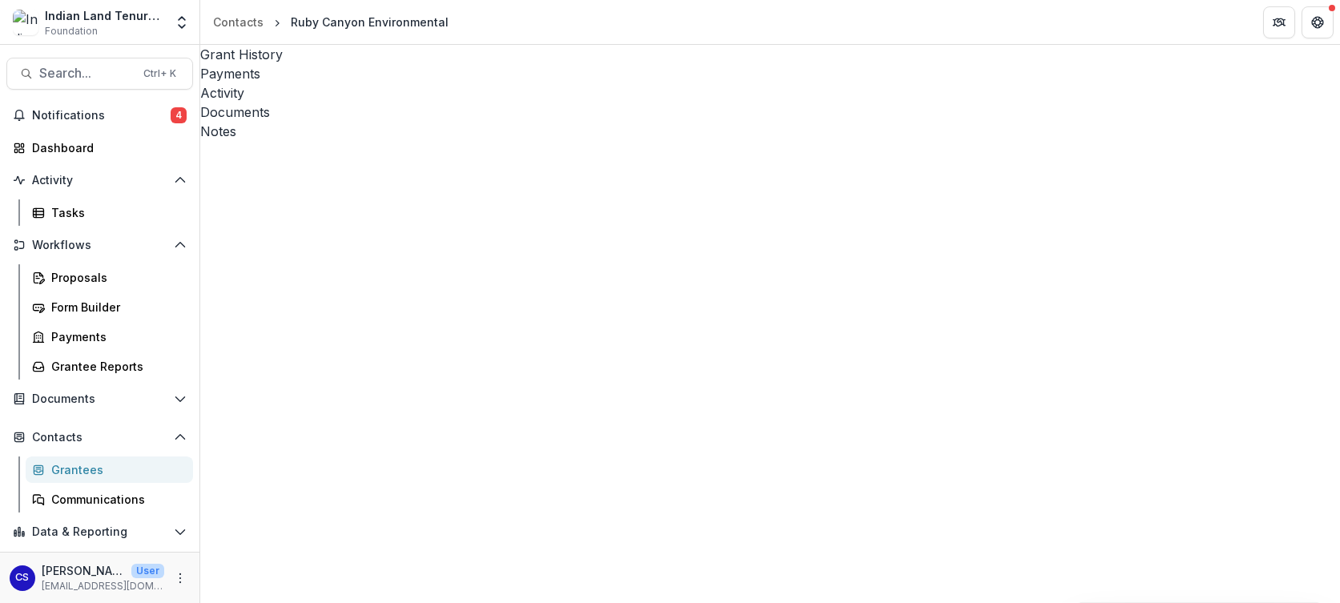
click at [527, 122] on div "Notes" at bounding box center [769, 131] width 1139 height 19
click at [74, 461] on div "Grantees" at bounding box center [115, 469] width 129 height 17
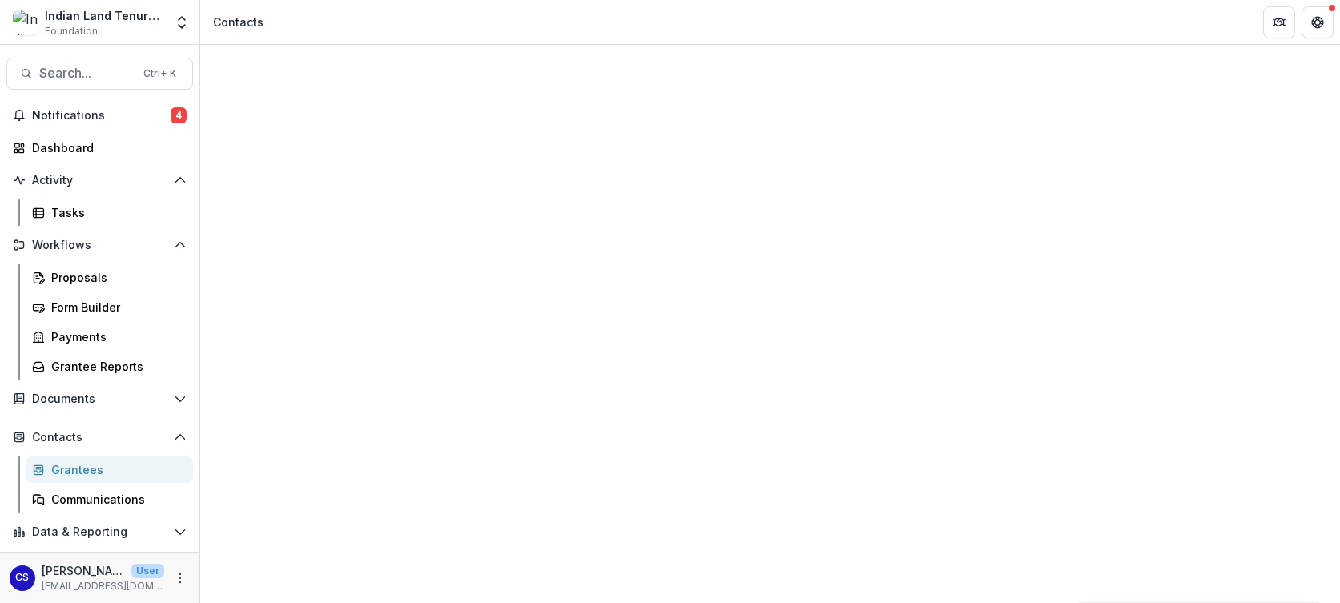
drag, startPoint x: 533, startPoint y: 585, endPoint x: 451, endPoint y: 537, distance: 95.5
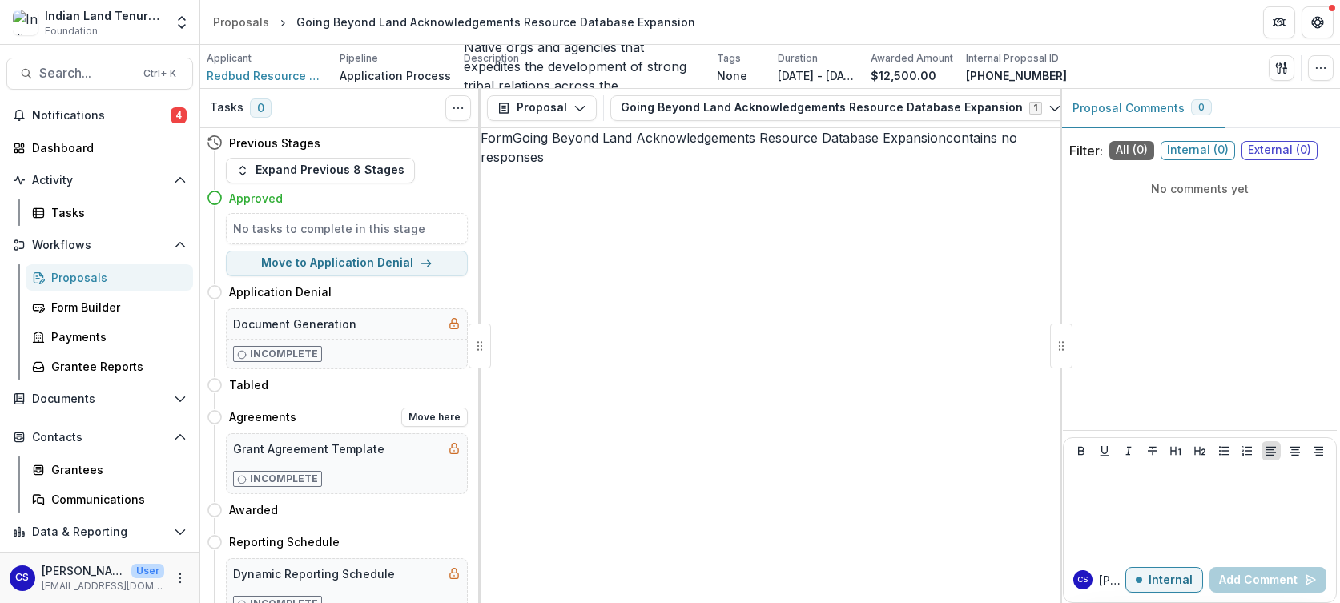
scroll to position [80, 0]
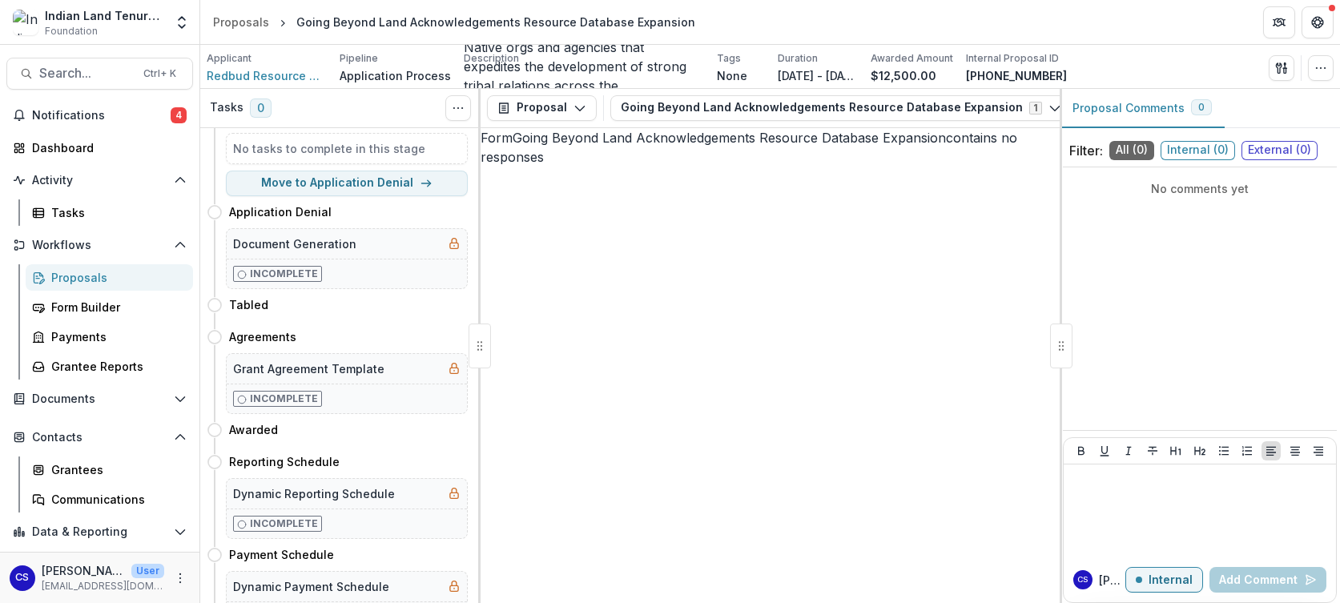
click at [94, 280] on div "Proposals" at bounding box center [115, 277] width 129 height 17
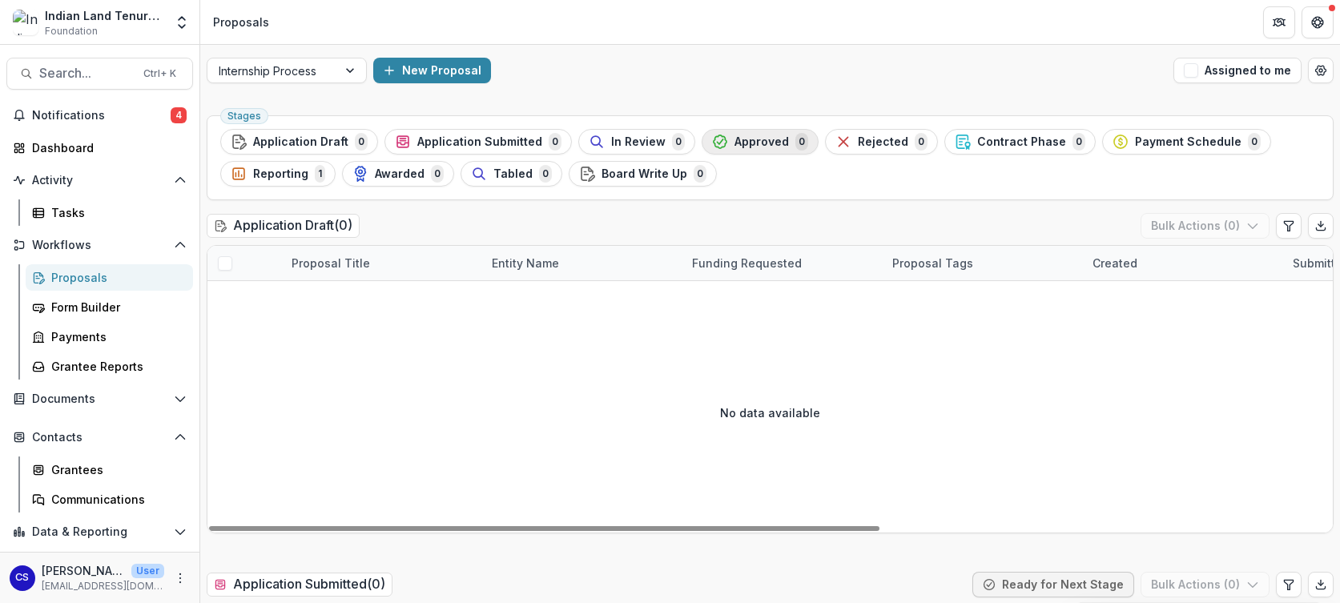
click at [736, 138] on span "Approved" at bounding box center [761, 142] width 54 height 14
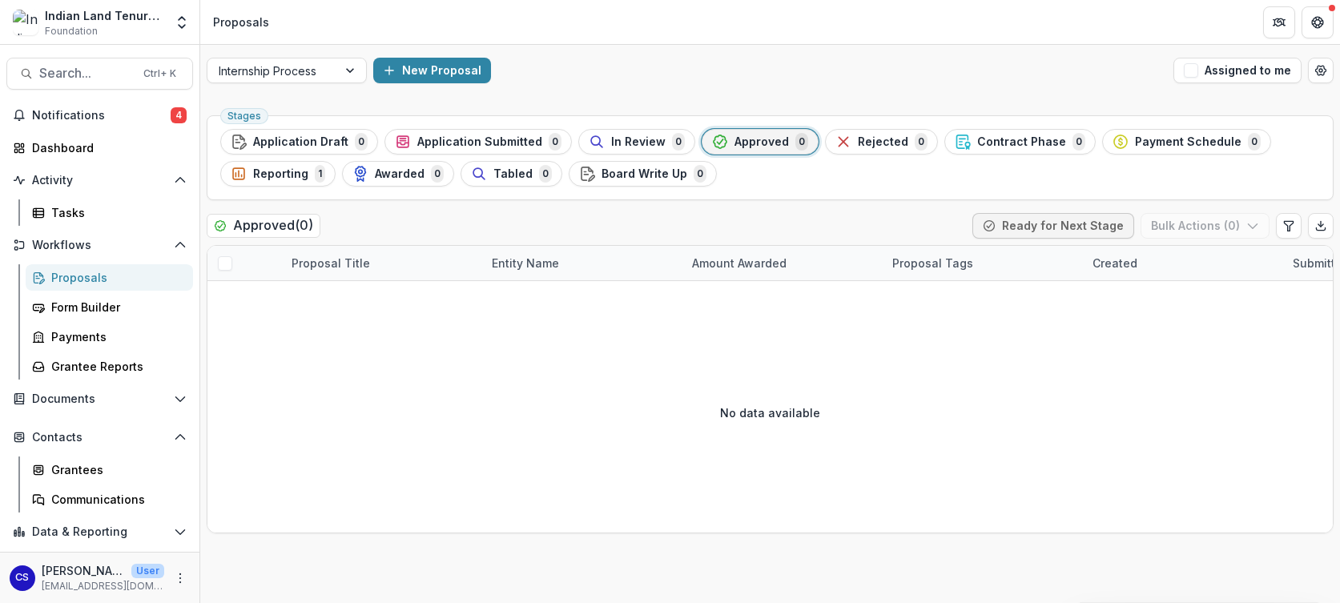
drag, startPoint x: 523, startPoint y: 223, endPoint x: 514, endPoint y: 218, distance: 10.4
drag, startPoint x: 514, startPoint y: 218, endPoint x: 341, endPoint y: 388, distance: 242.4
click at [341, 388] on div "No data available" at bounding box center [769, 412] width 1125 height 240
click at [192, 535] on button "Data & Reporting" at bounding box center [99, 532] width 187 height 26
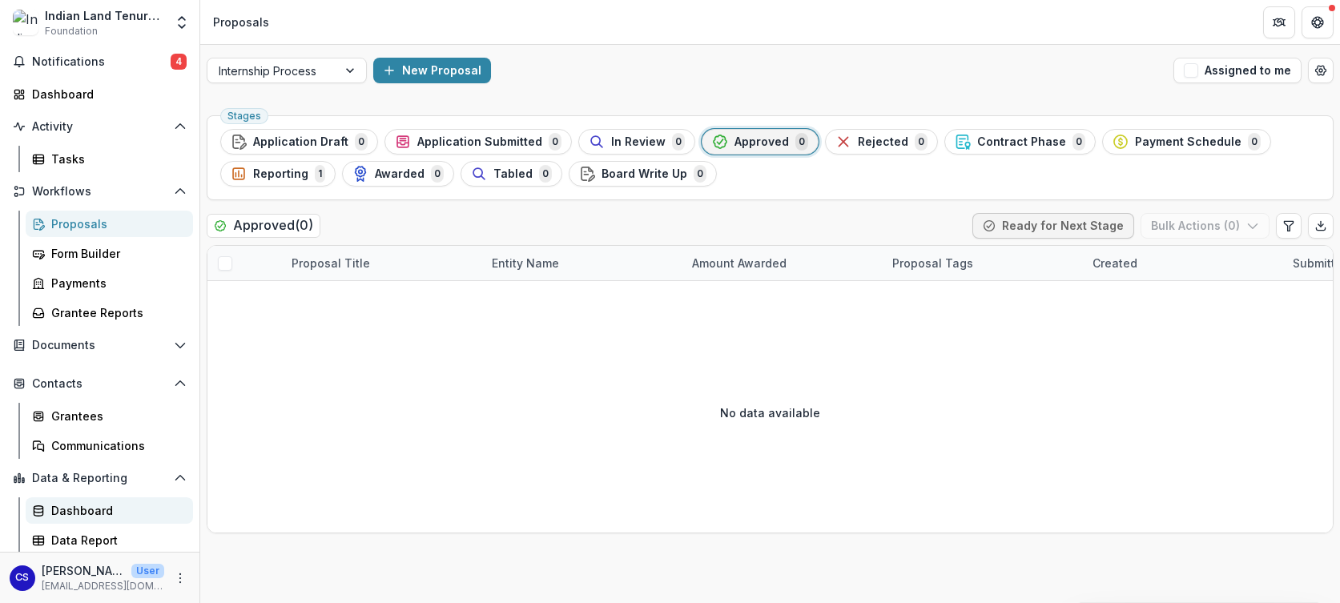
click at [78, 510] on div "Dashboard" at bounding box center [115, 510] width 129 height 17
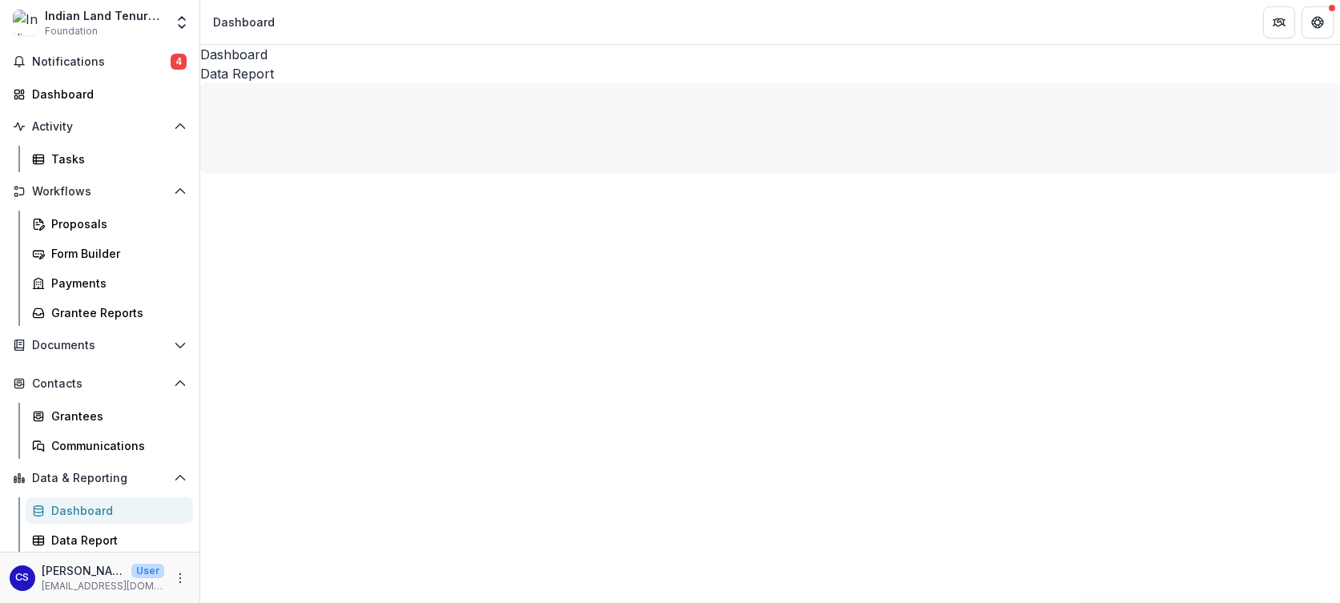
select select "**********"
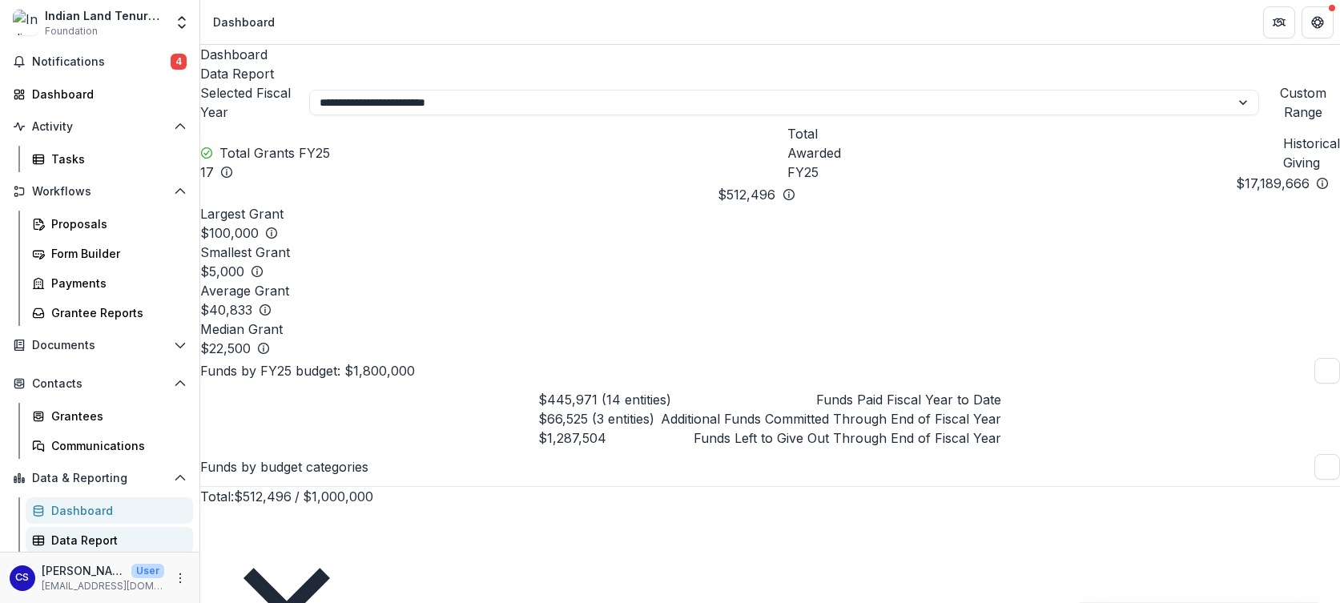
click at [132, 539] on div "Data Report" at bounding box center [115, 540] width 129 height 17
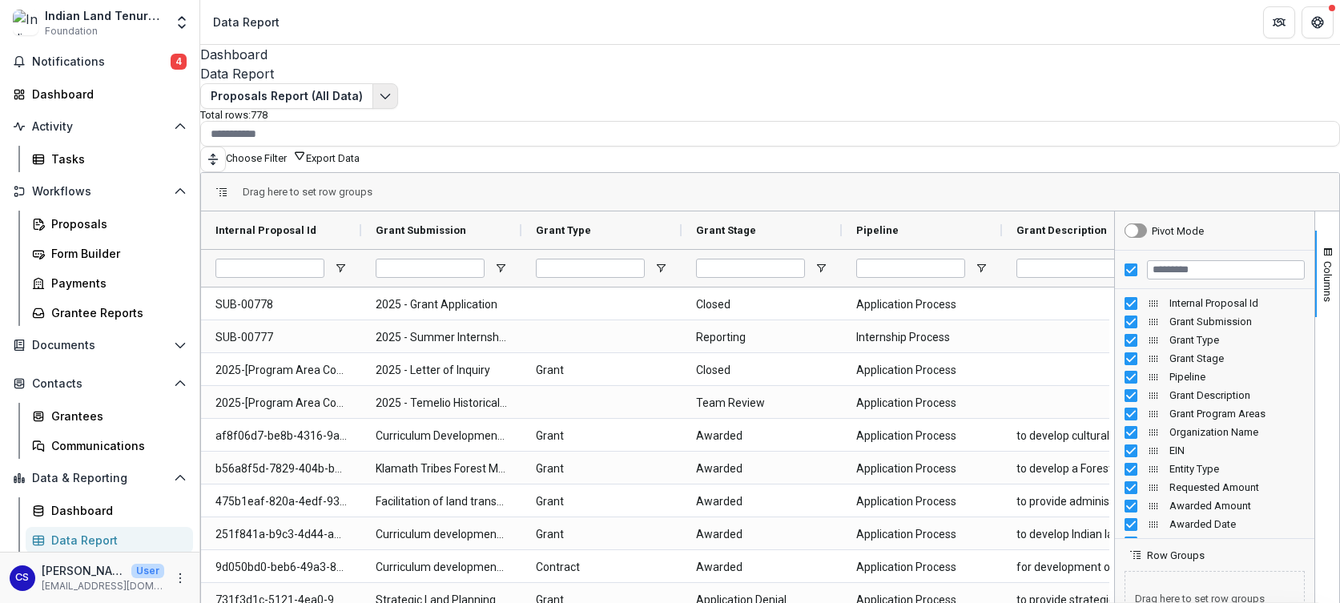
click at [387, 102] on icon "Edit selected report" at bounding box center [385, 96] width 13 height 13
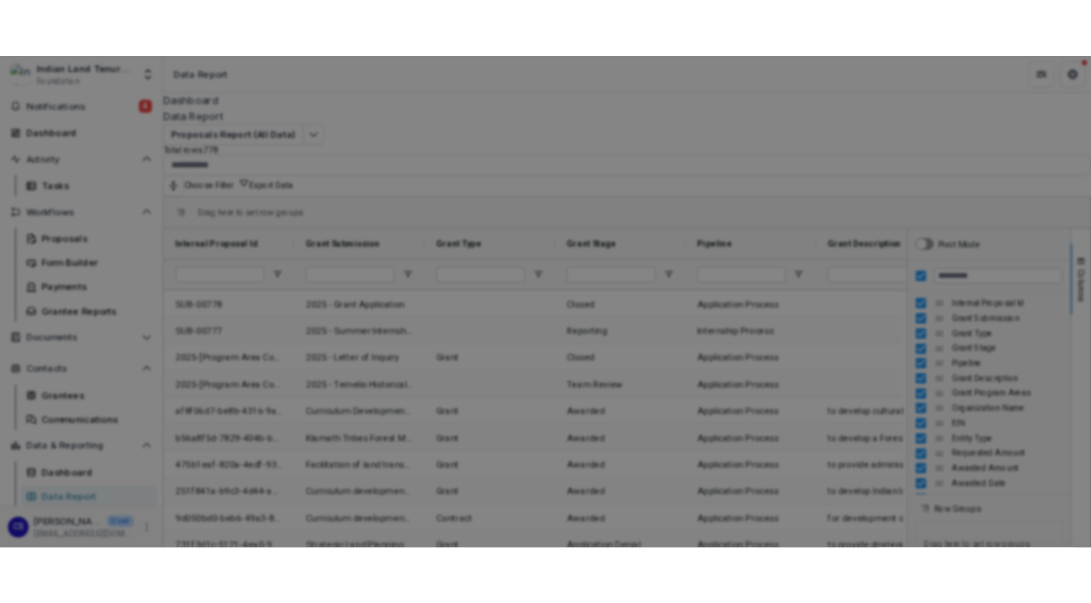
scroll to position [23, 0]
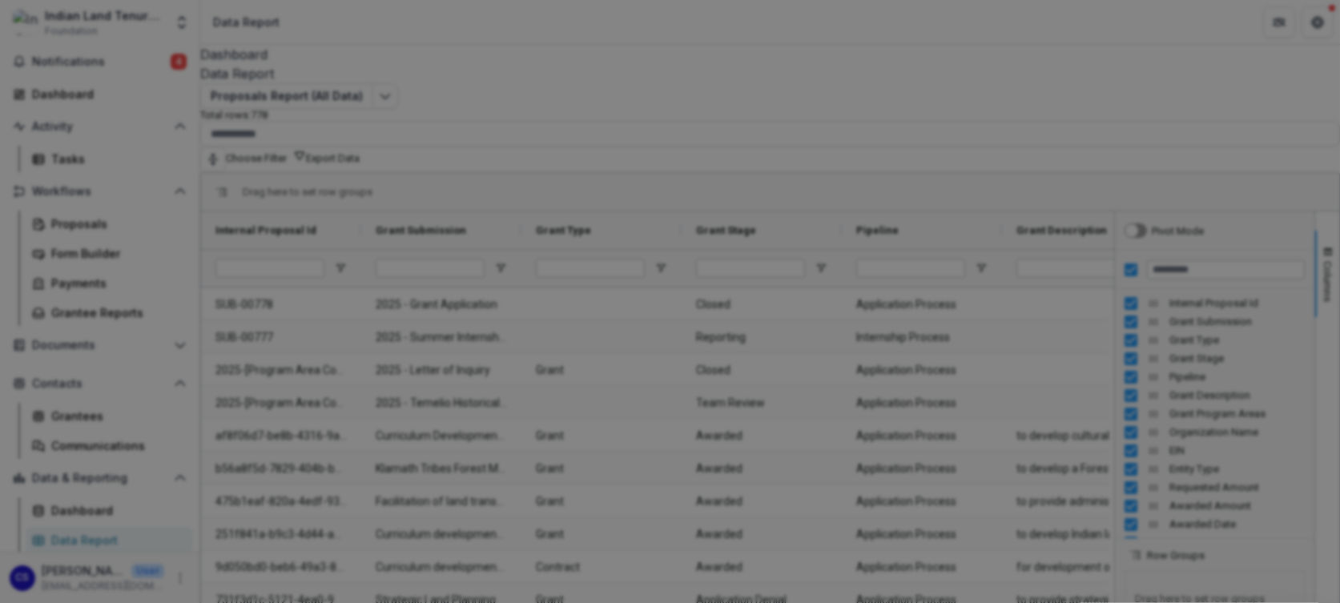
click at [492, 30] on div "NON-TIMEFRAME Reports Payments Report Proposals Report (All Data) Reporting Dat…" at bounding box center [670, 301] width 1340 height 603
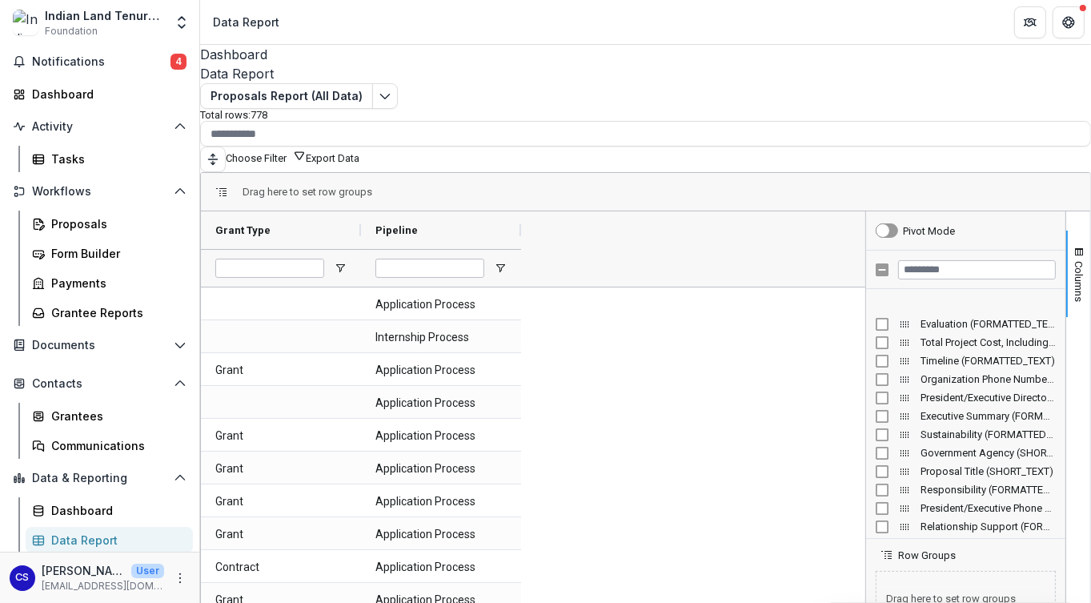
scroll to position [1521, 0]
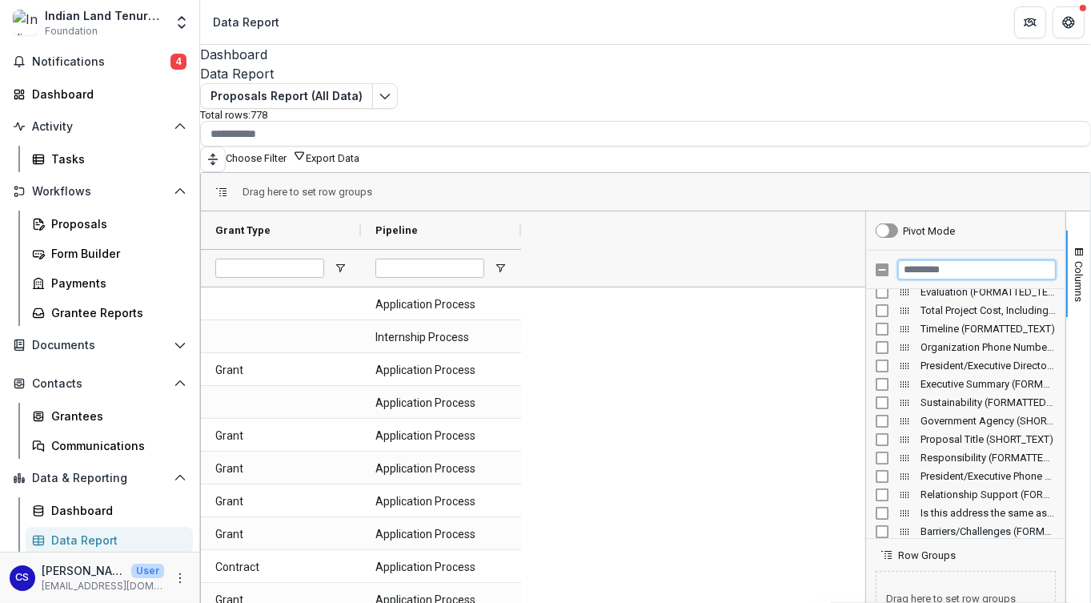
click at [933, 260] on input "Filter Columns Input" at bounding box center [977, 269] width 158 height 19
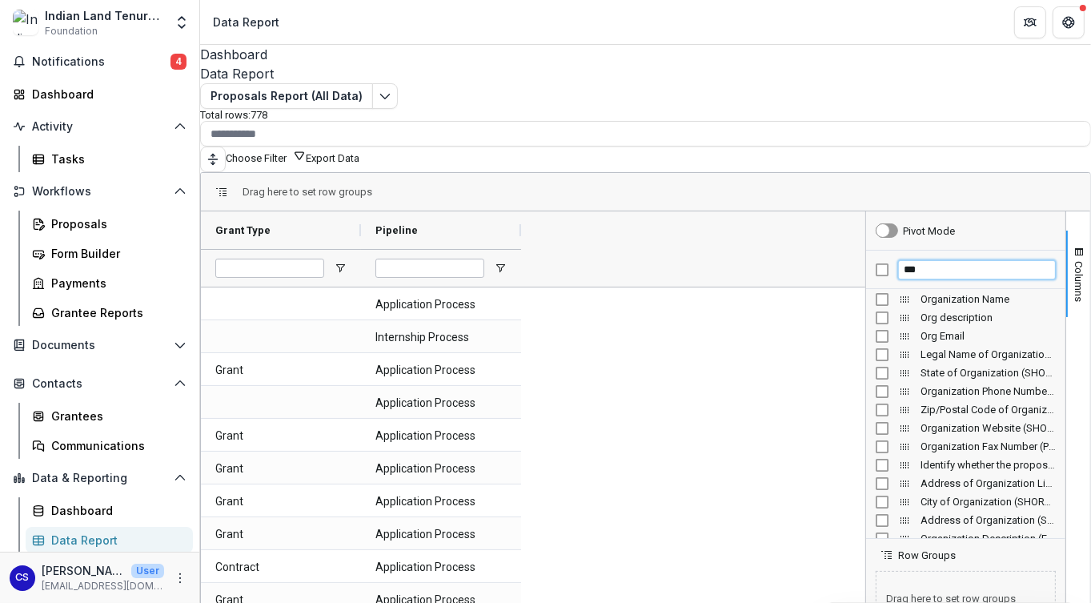
scroll to position [0, 0]
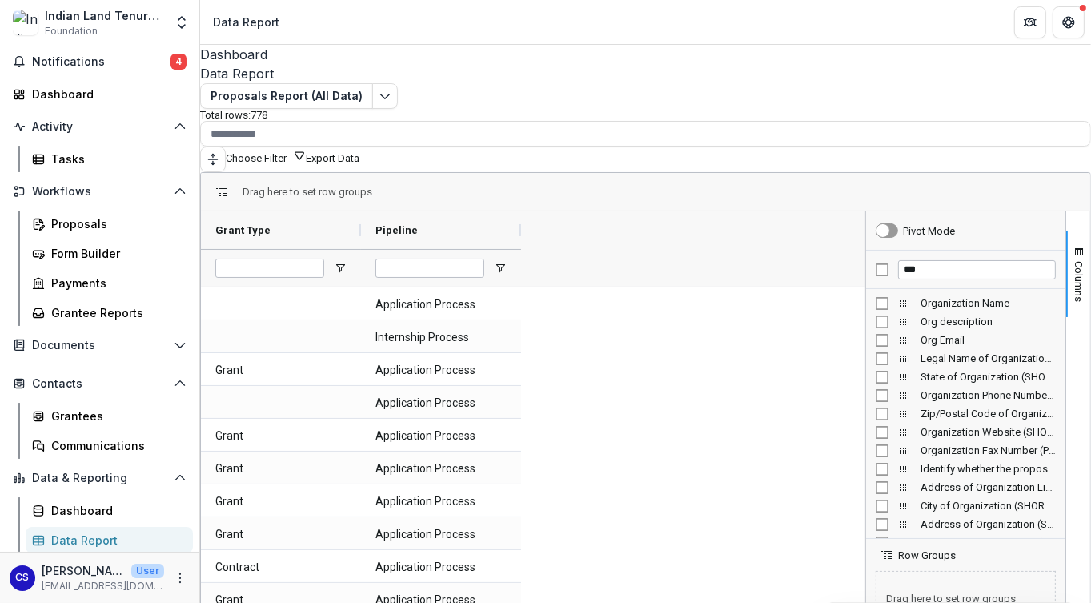
click at [958, 297] on span "Organization Name" at bounding box center [988, 303] width 135 height 12
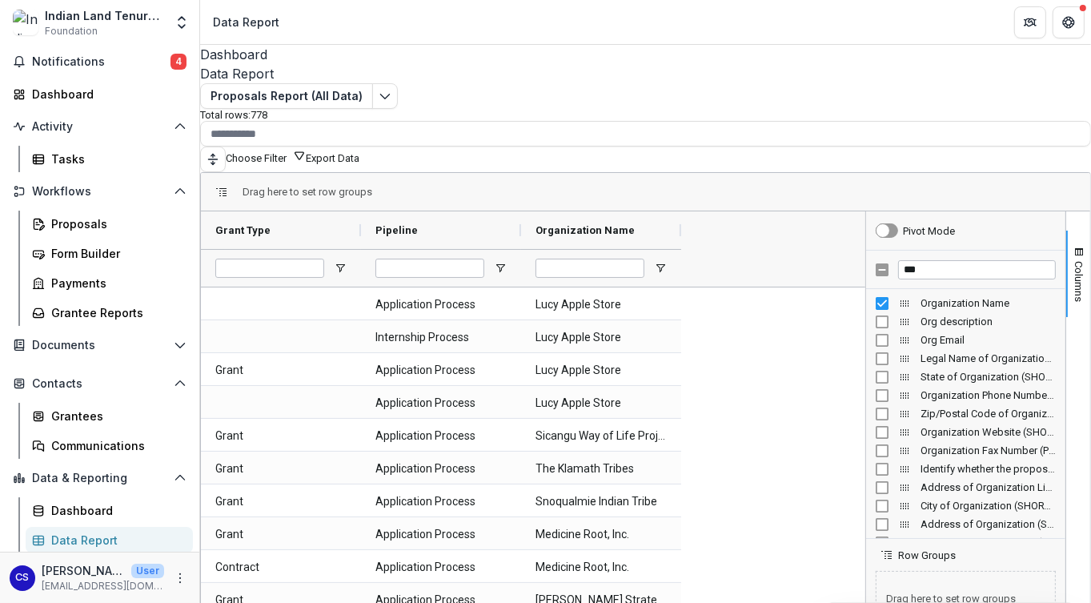
click at [886, 183] on div "Drag here to set row groups" at bounding box center [646, 192] width 890 height 38
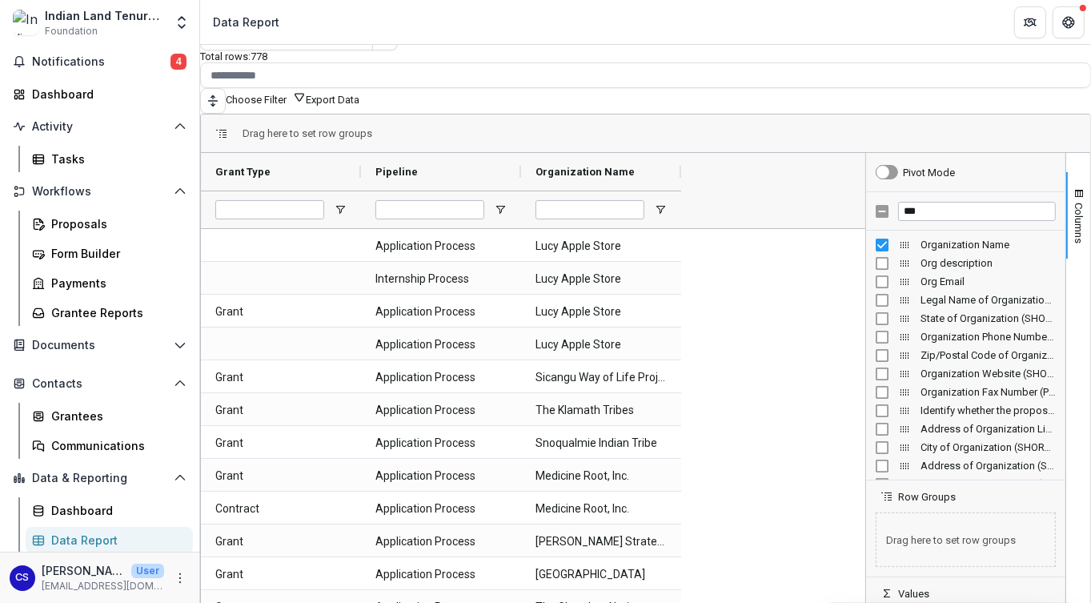
scroll to position [117, 0]
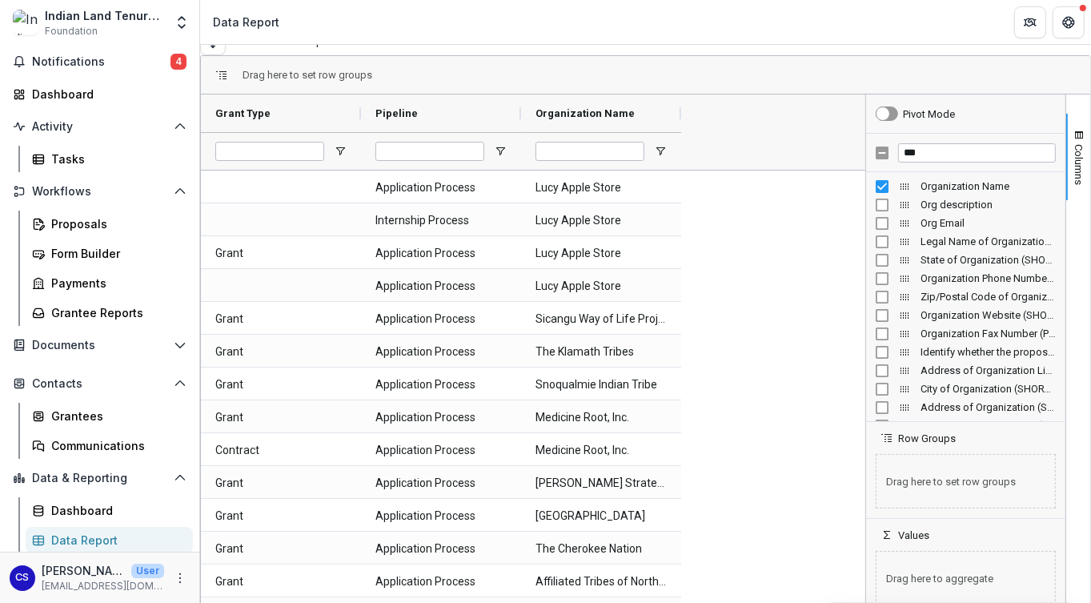
click at [937, 56] on div "Drag here to set row groups" at bounding box center [646, 75] width 890 height 38
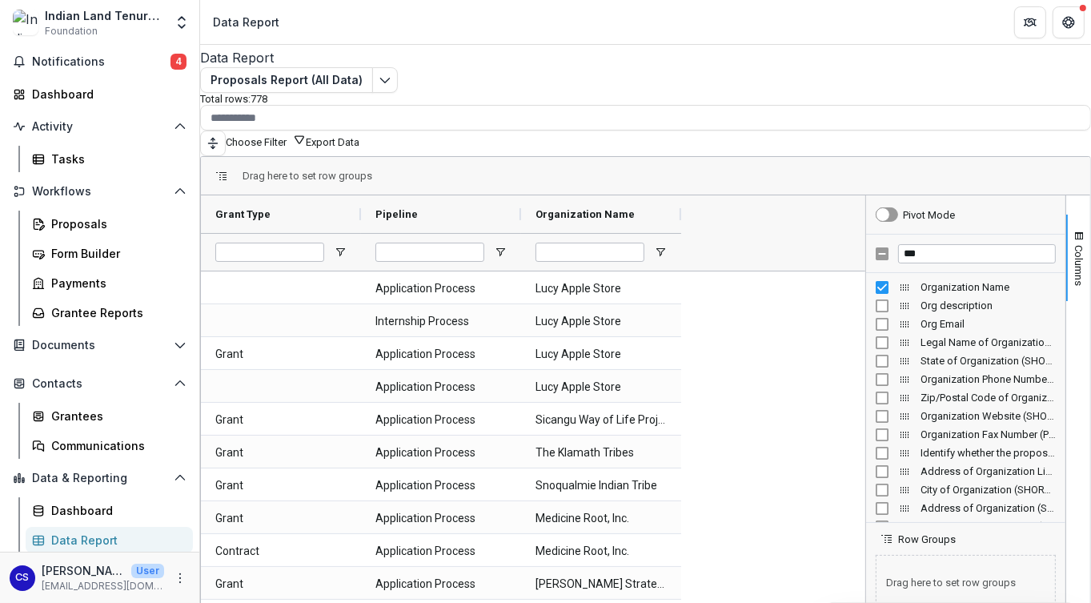
scroll to position [0, 0]
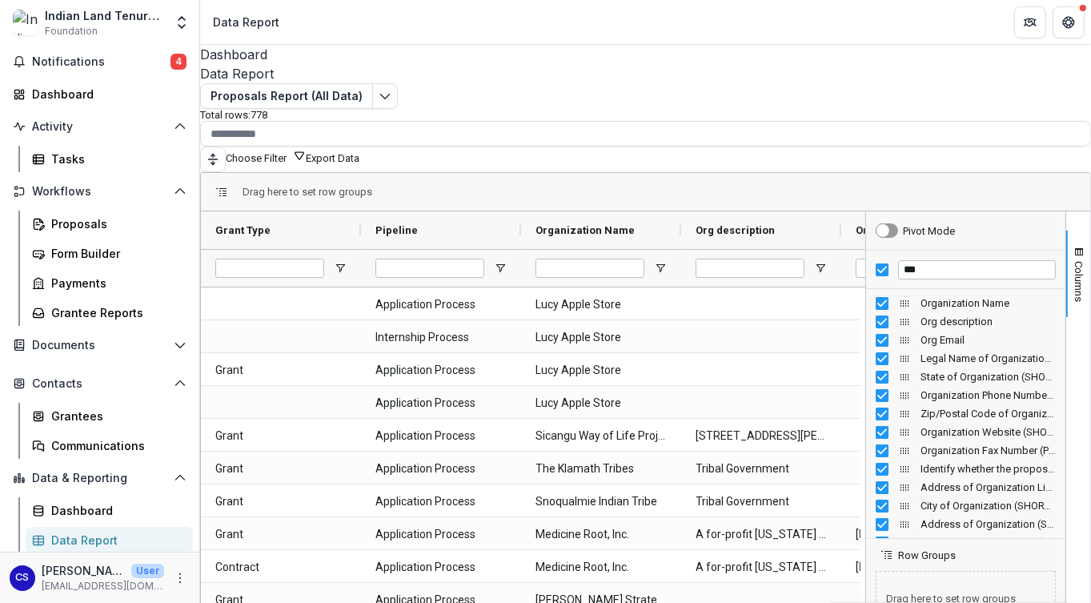
click at [873, 256] on div "***" at bounding box center [965, 270] width 199 height 38
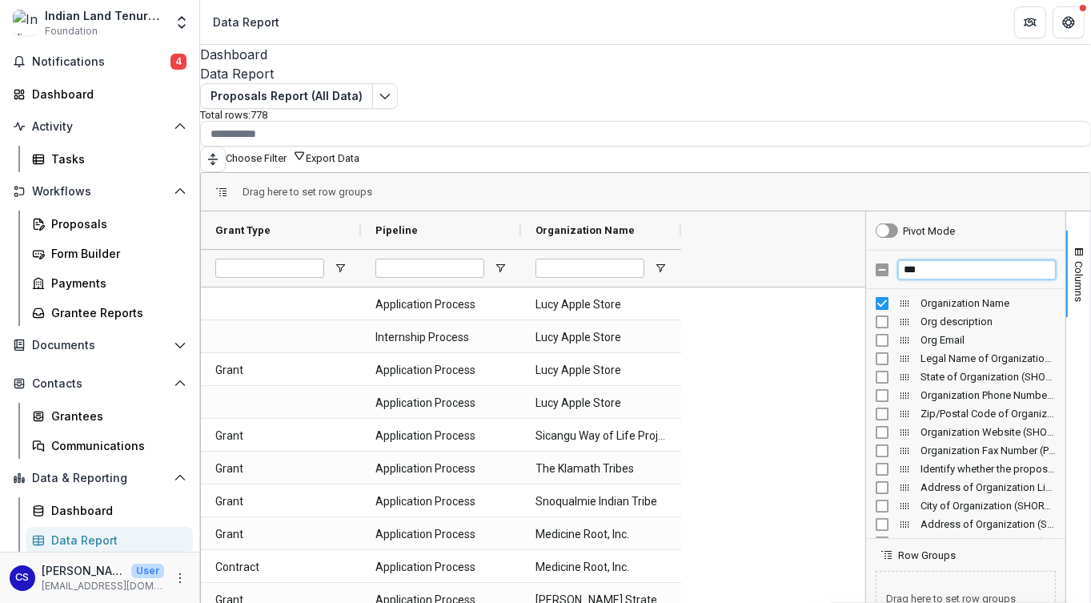
click at [916, 262] on input "***" at bounding box center [977, 269] width 158 height 19
type input "*"
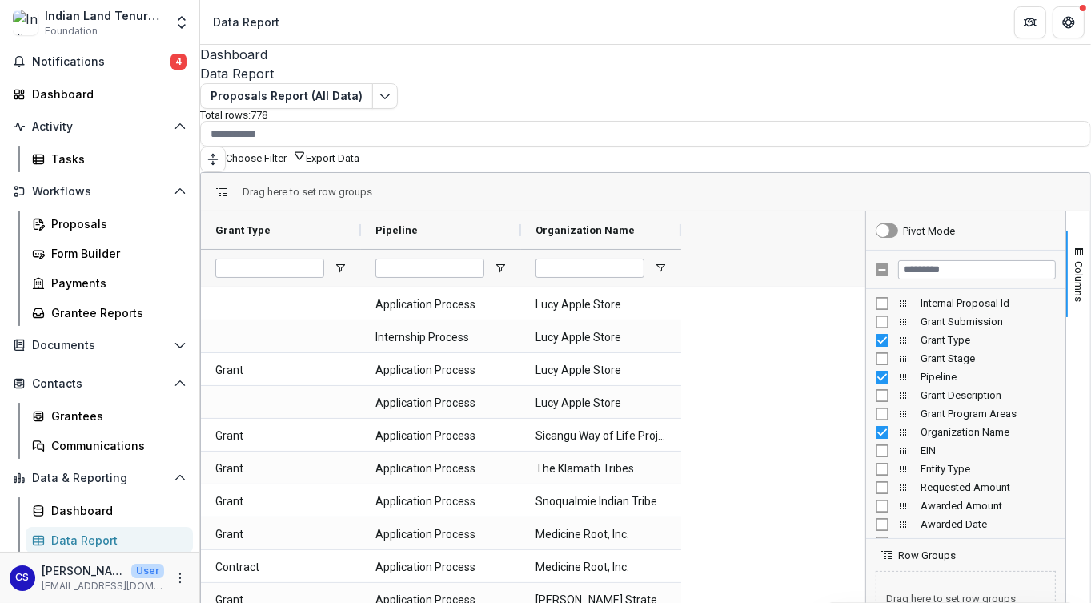
click at [967, 222] on div "Pivot Mode" at bounding box center [965, 230] width 199 height 38
click at [831, 191] on div "Drag here to set row groups" at bounding box center [646, 192] width 890 height 38
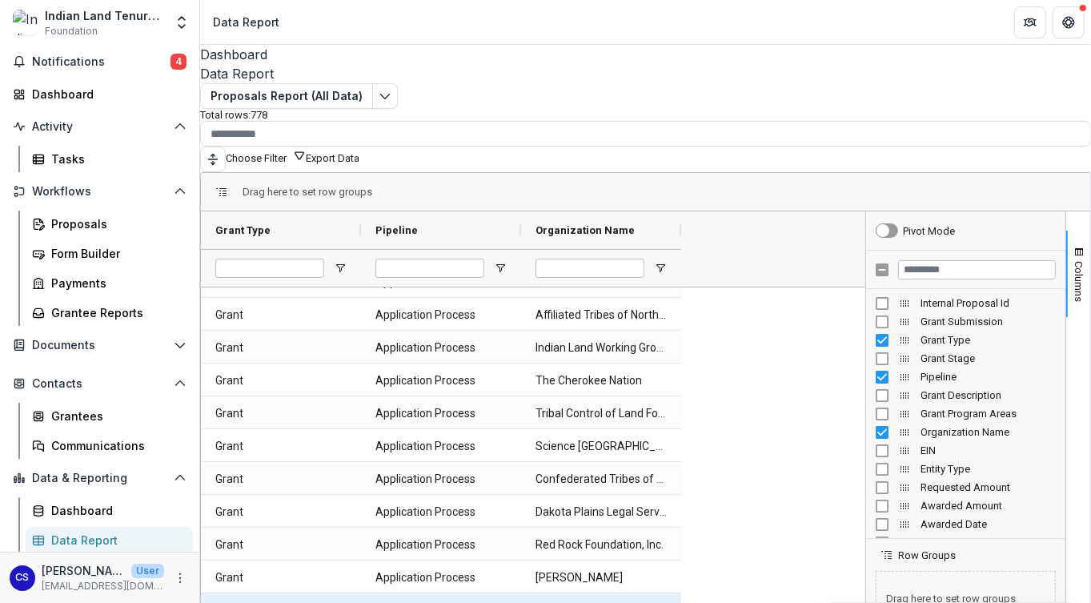
scroll to position [480, 0]
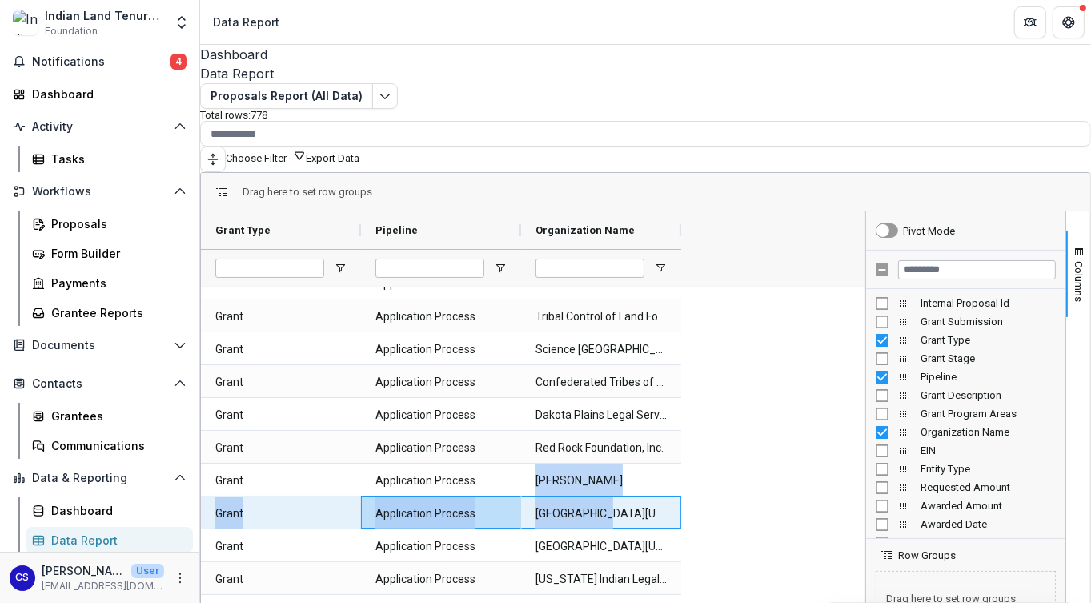
drag, startPoint x: 606, startPoint y: 489, endPoint x: 510, endPoint y: 482, distance: 96.4
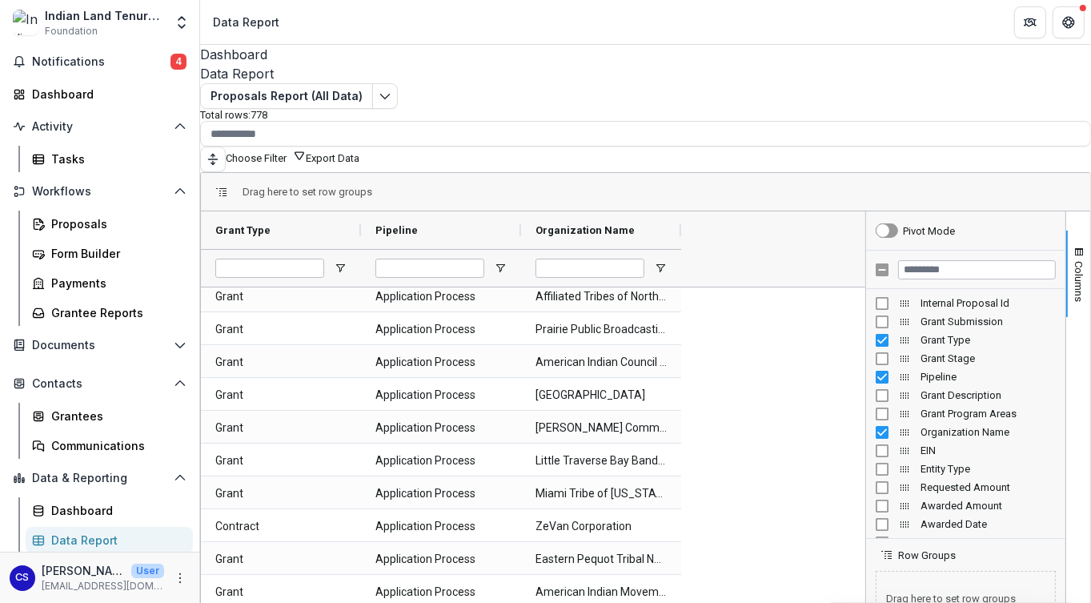
scroll to position [0, 0]
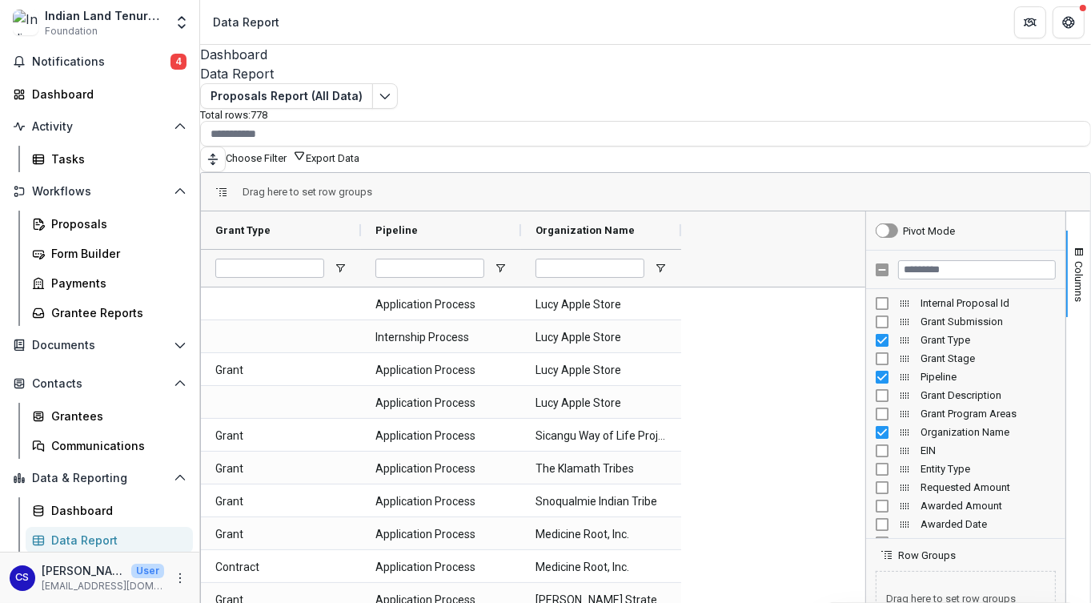
click at [935, 225] on div "Pivot Mode" at bounding box center [929, 231] width 52 height 12
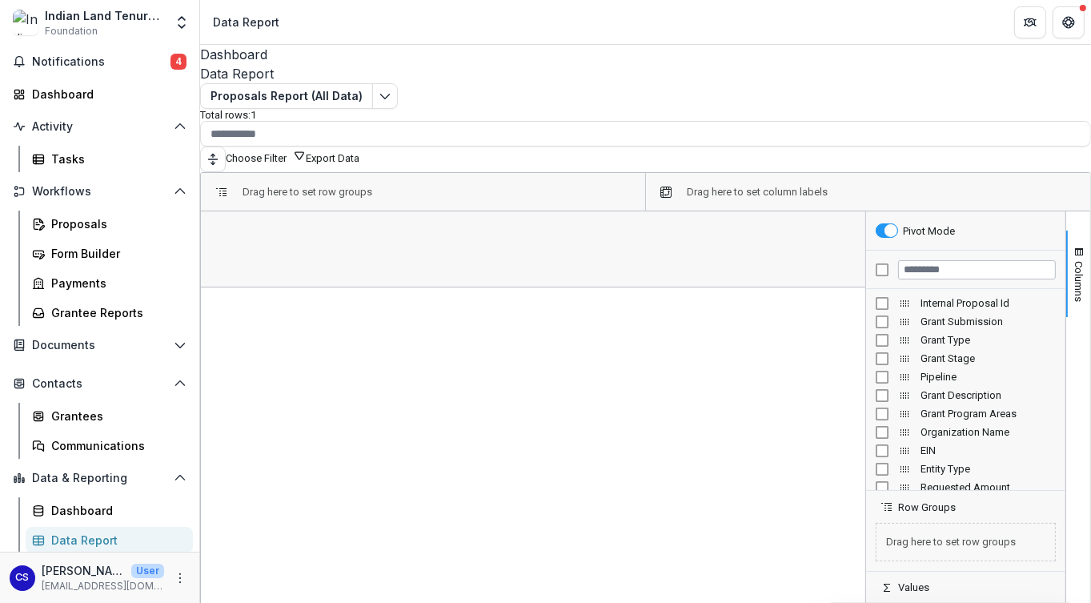
click at [306, 149] on button "Choose Filter" at bounding box center [266, 156] width 80 height 15
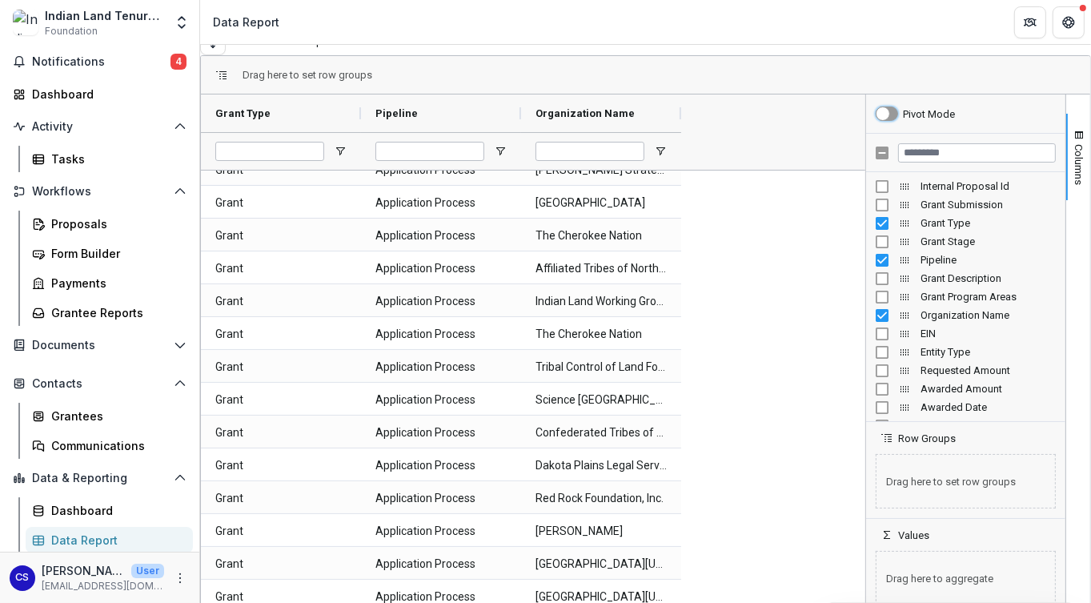
scroll to position [320, 0]
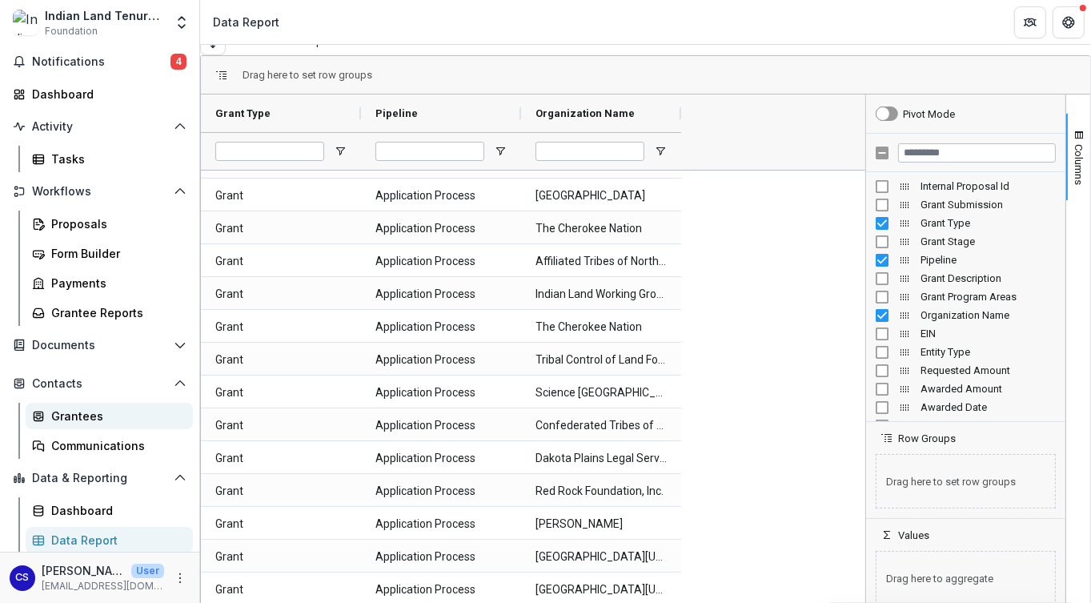
click at [72, 420] on div "Grantees" at bounding box center [115, 416] width 129 height 17
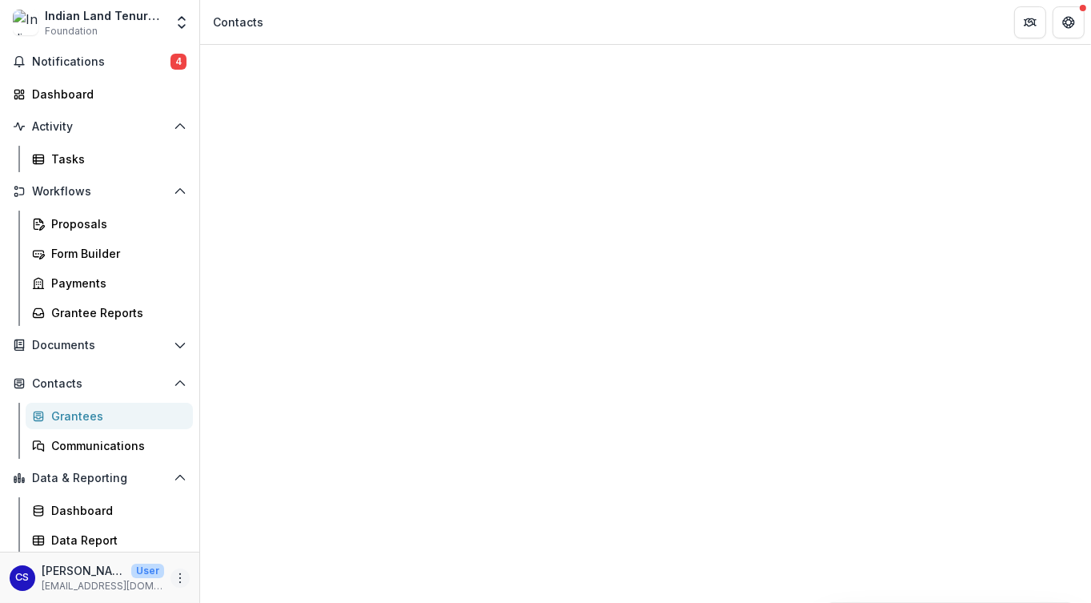
click at [180, 577] on circle "More" at bounding box center [180, 577] width 1 height 1
click at [254, 521] on link "Help Center" at bounding box center [280, 517] width 171 height 26
